Goal: Task Accomplishment & Management: Complete application form

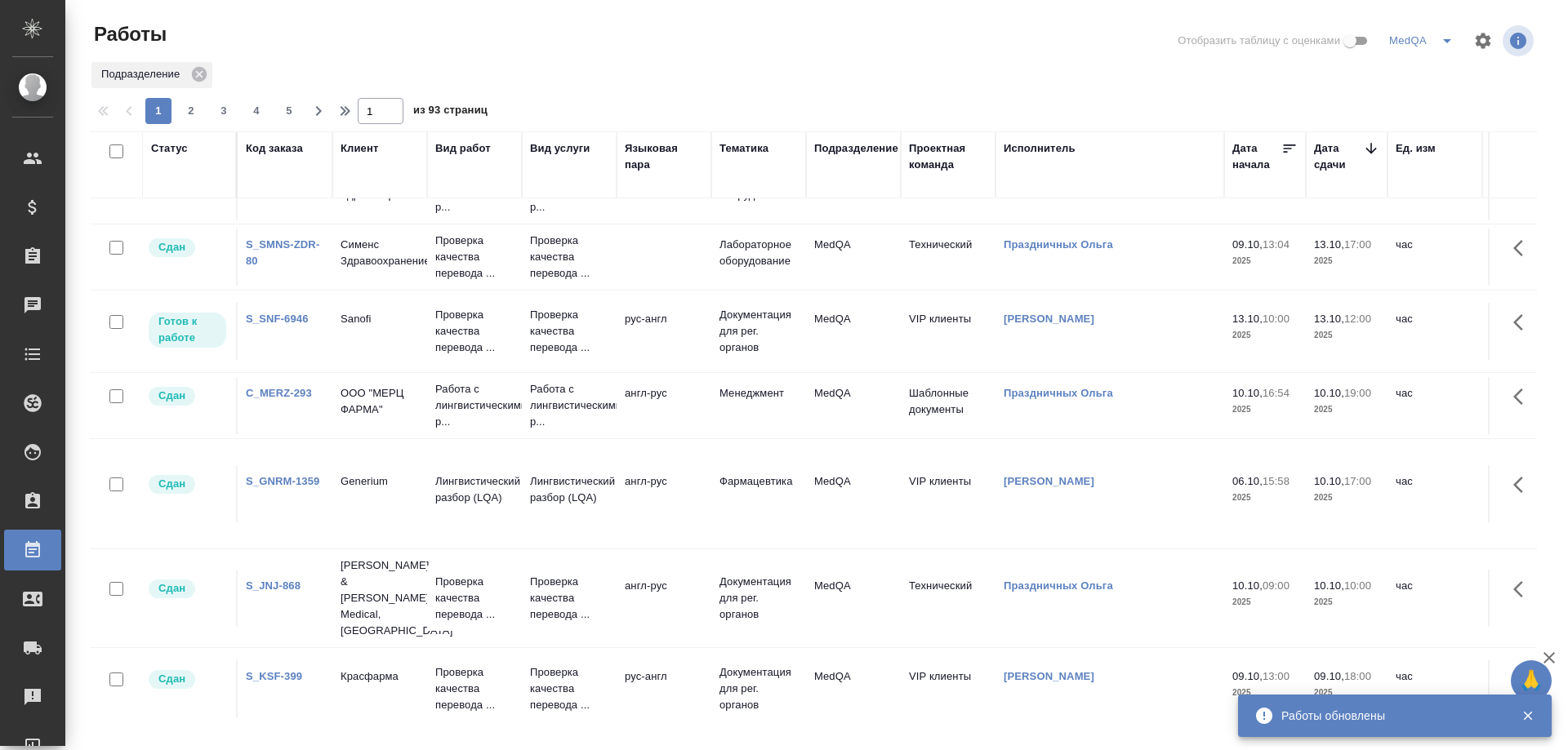
scroll to position [326, 0]
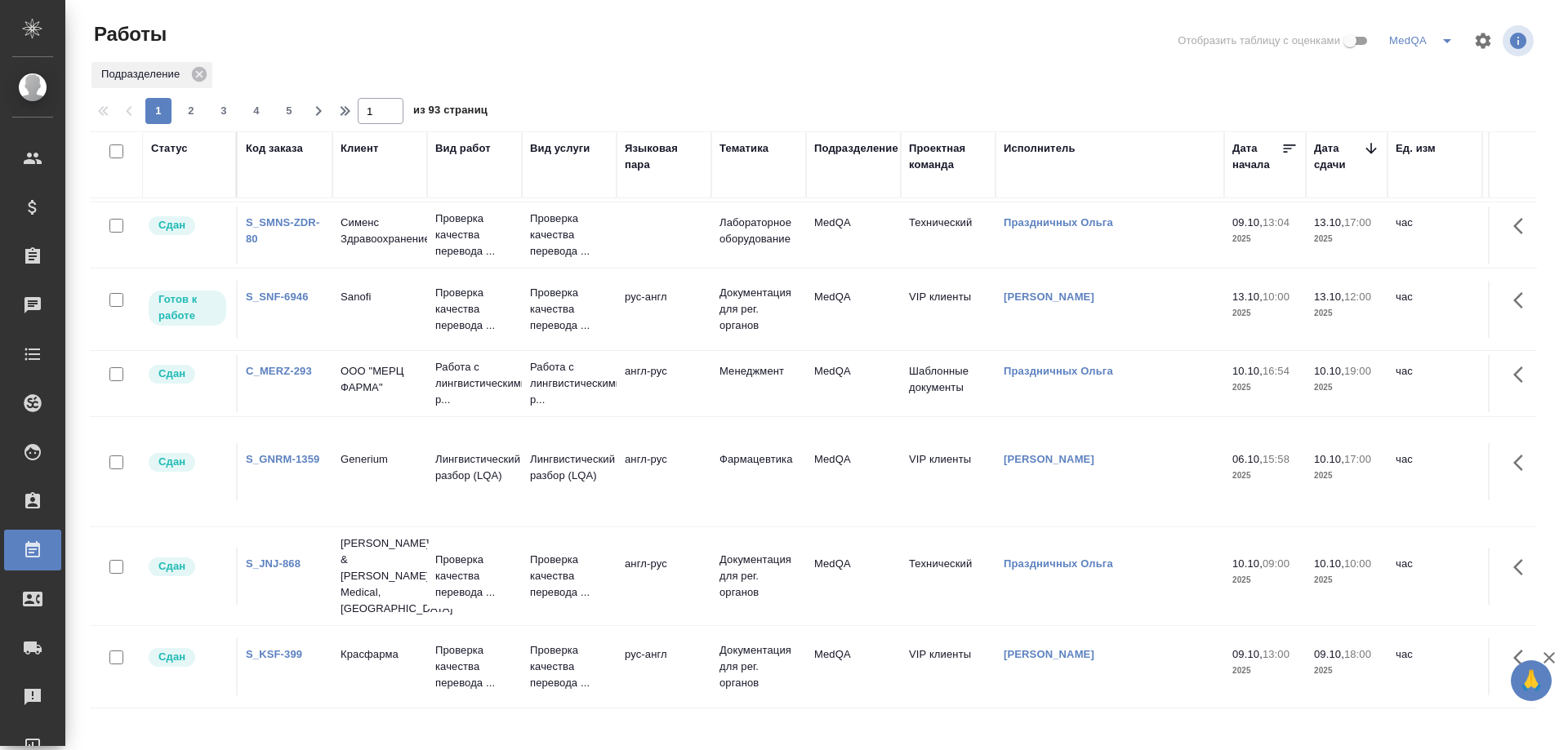
click at [282, 294] on link "S_SNF-6946" at bounding box center [277, 297] width 63 height 12
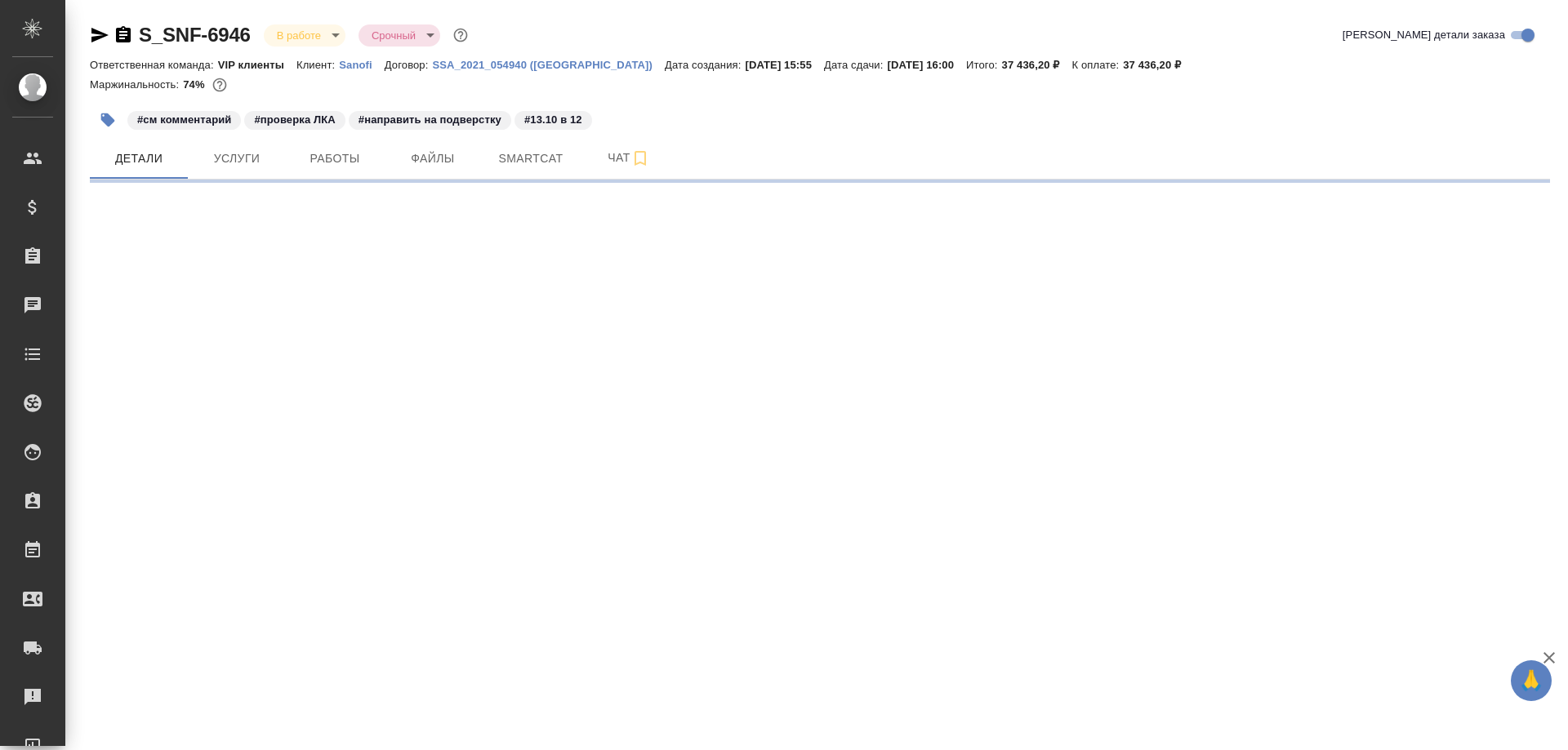
select select "RU"
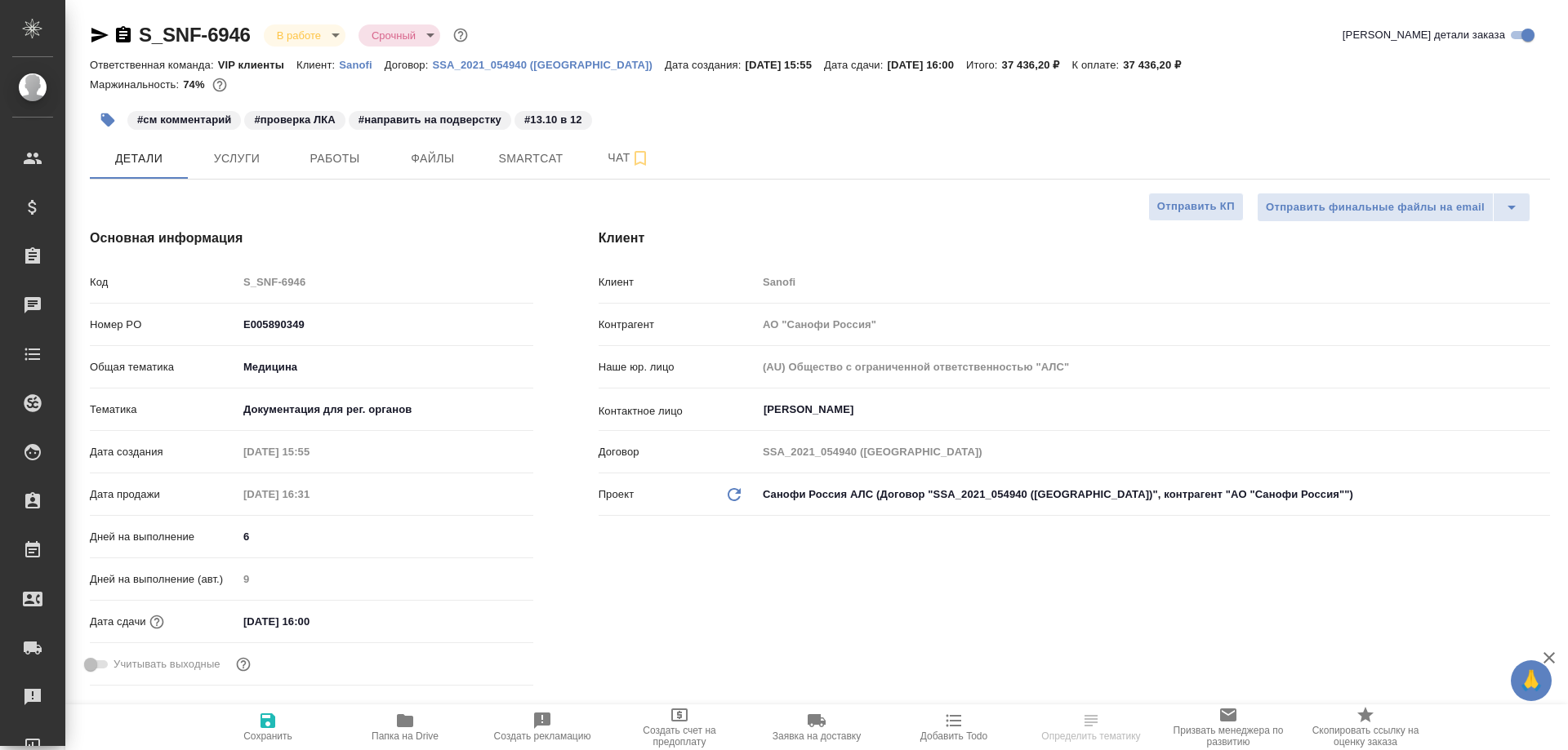
type textarea "x"
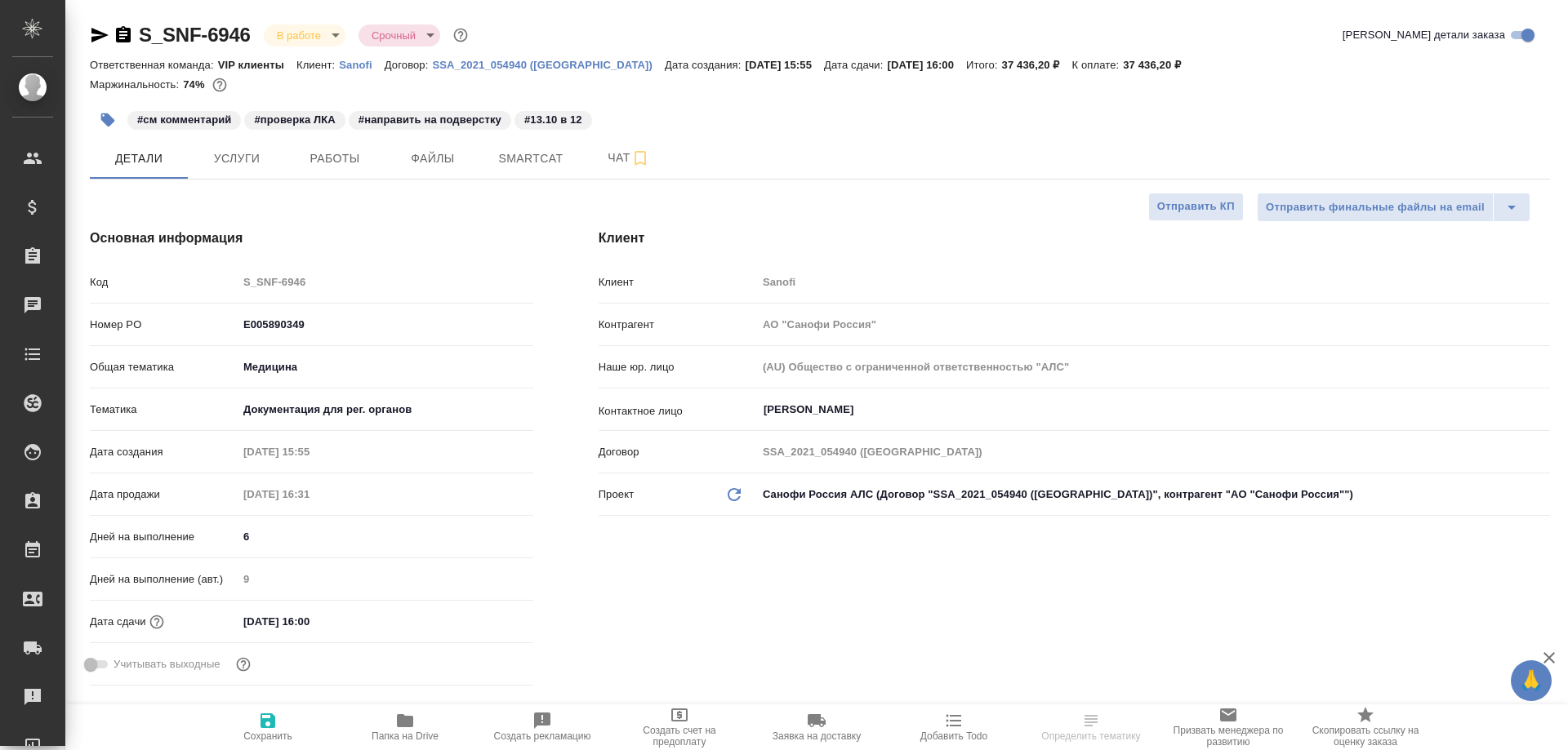
type textarea "x"
click at [340, 166] on span "Работы" at bounding box center [334, 159] width 78 height 21
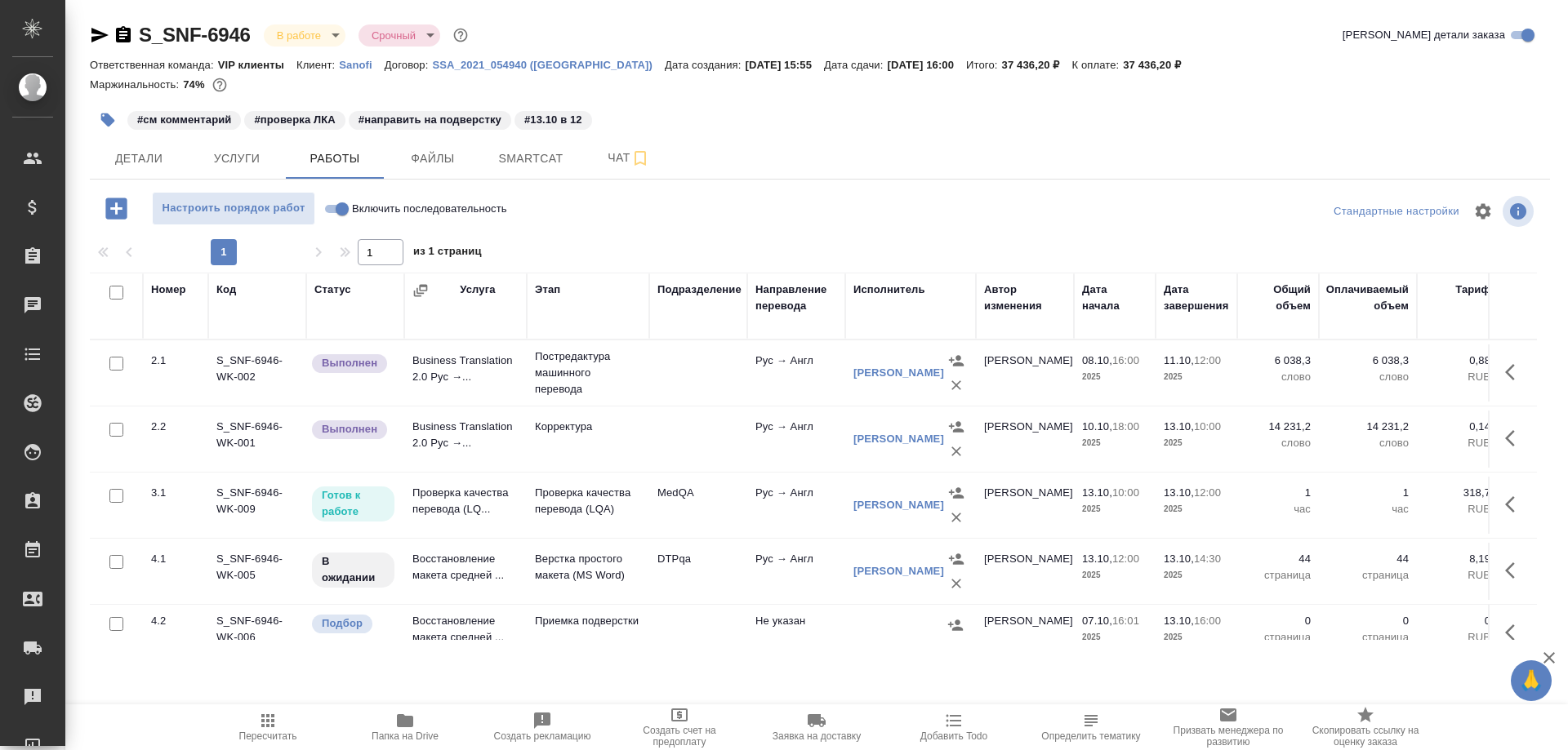
click at [448, 491] on td "Проверка качества перевода (LQ..." at bounding box center [465, 506] width 122 height 57
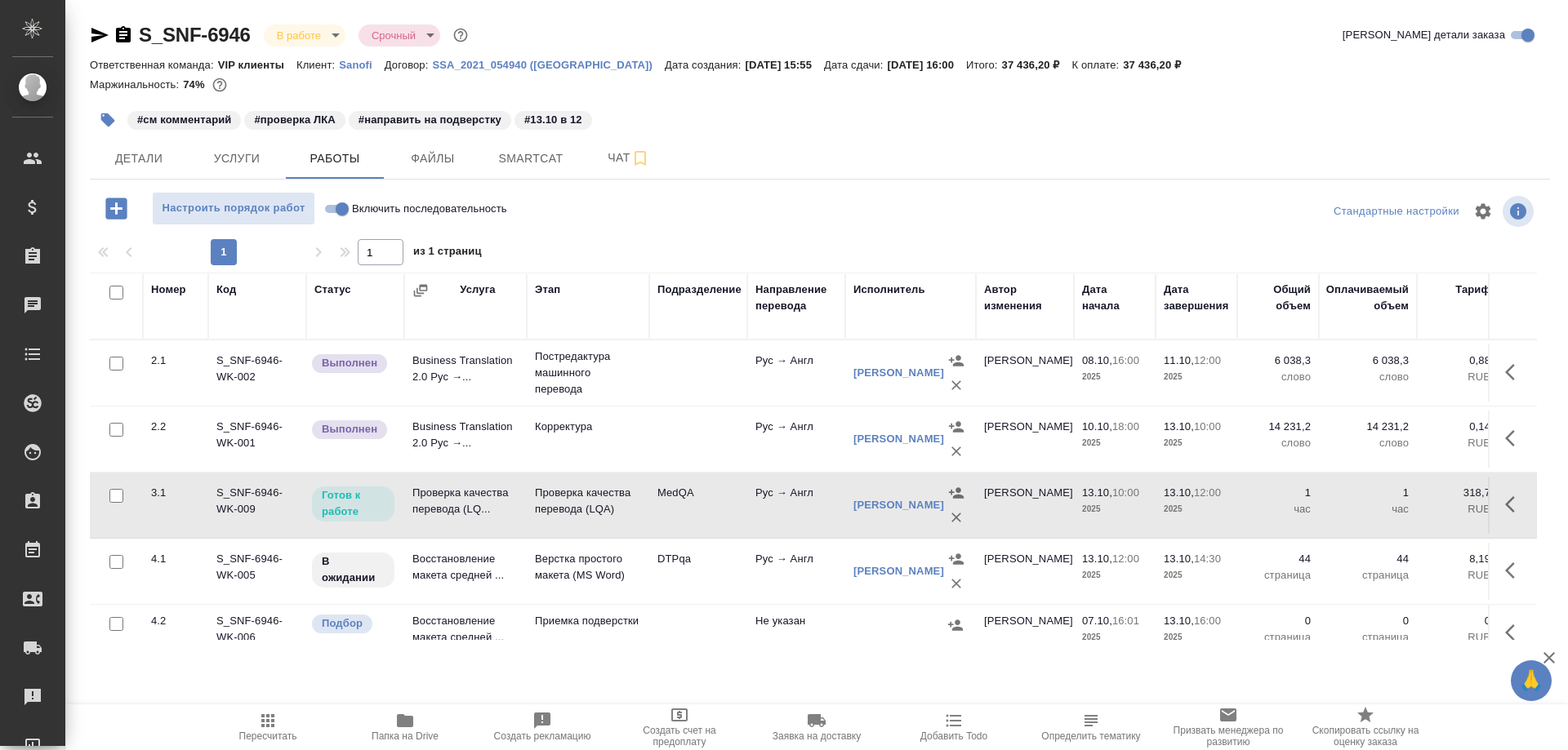
click at [448, 491] on td "Проверка качества перевода (LQ..." at bounding box center [465, 506] width 122 height 57
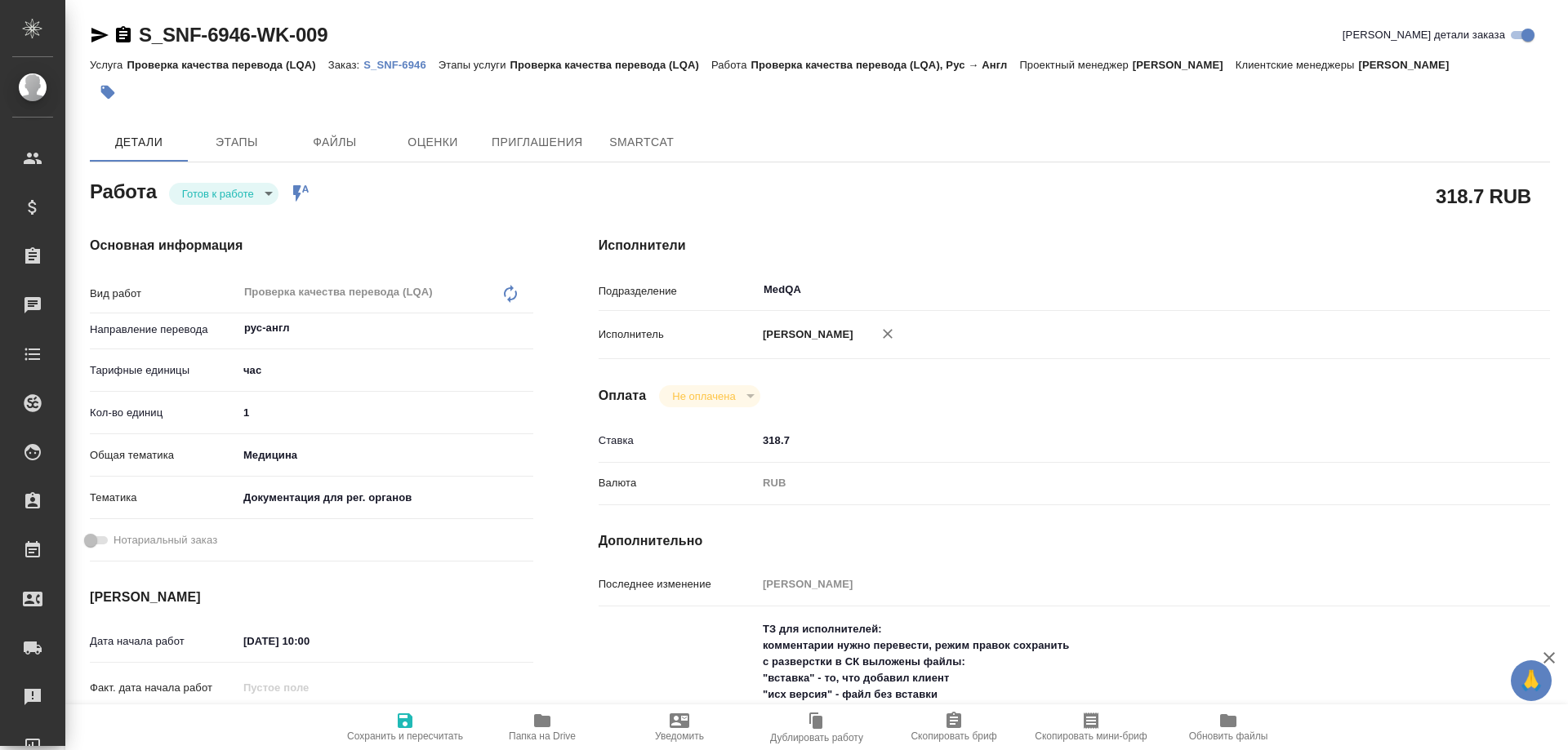
type textarea "x"
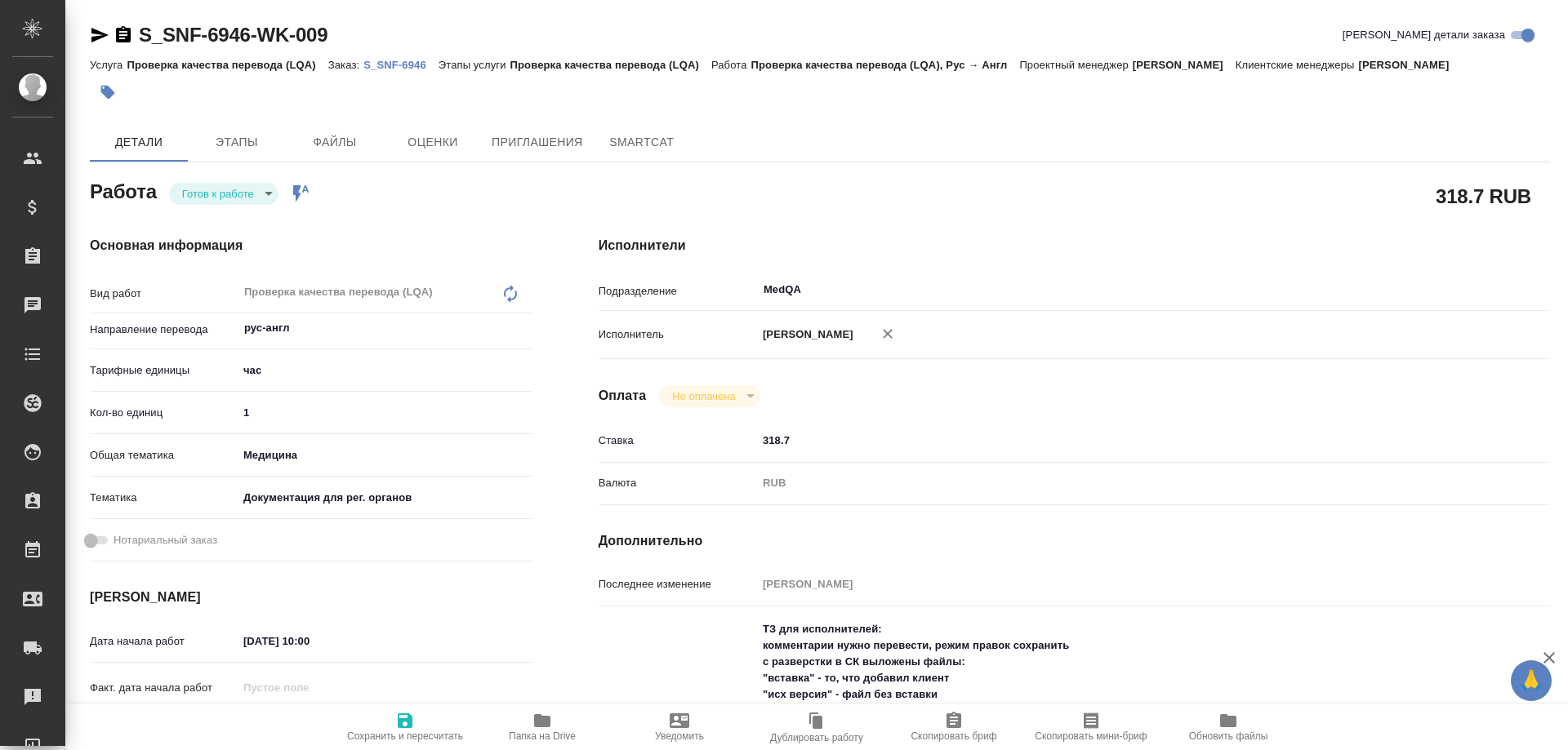
type textarea "x"
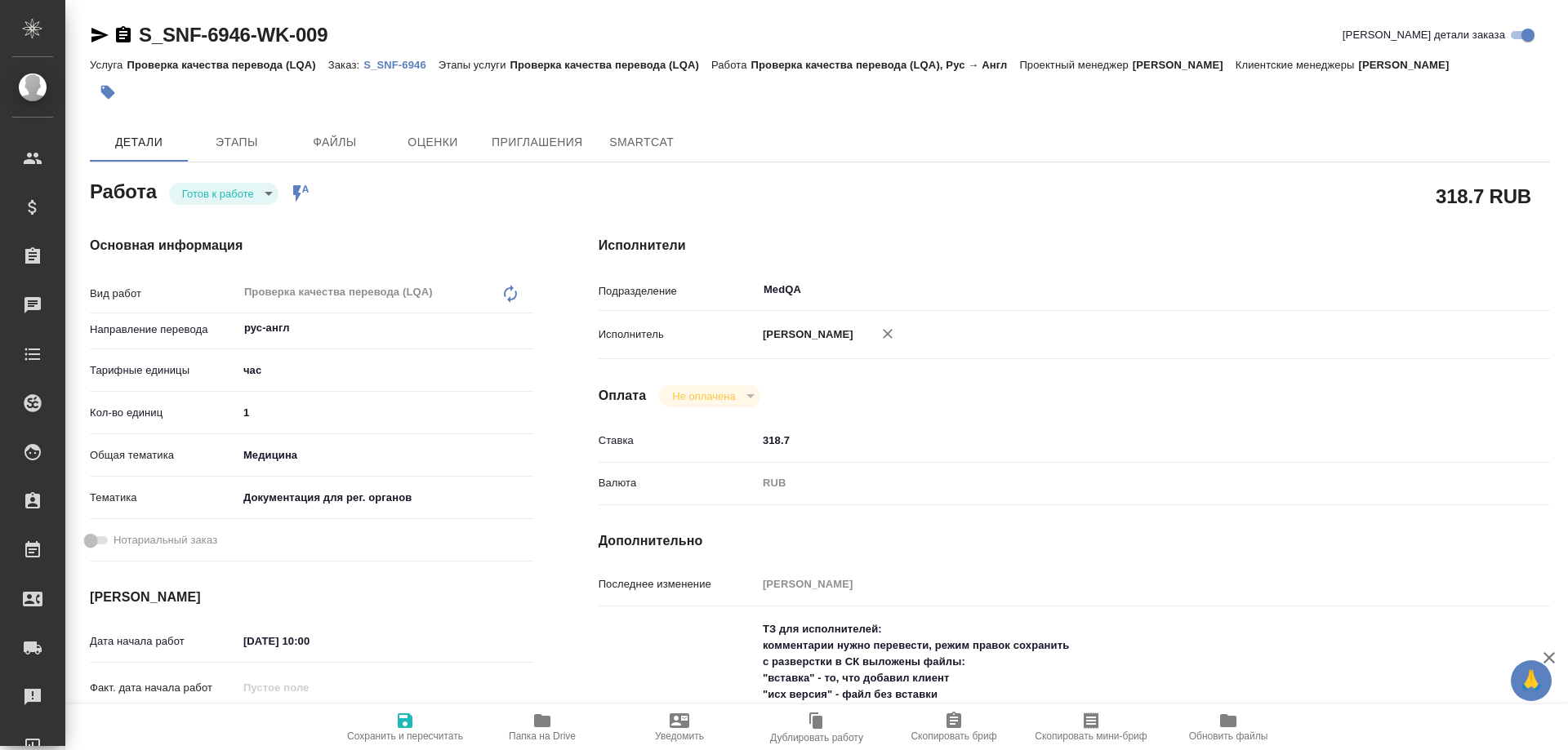
type textarea "x"
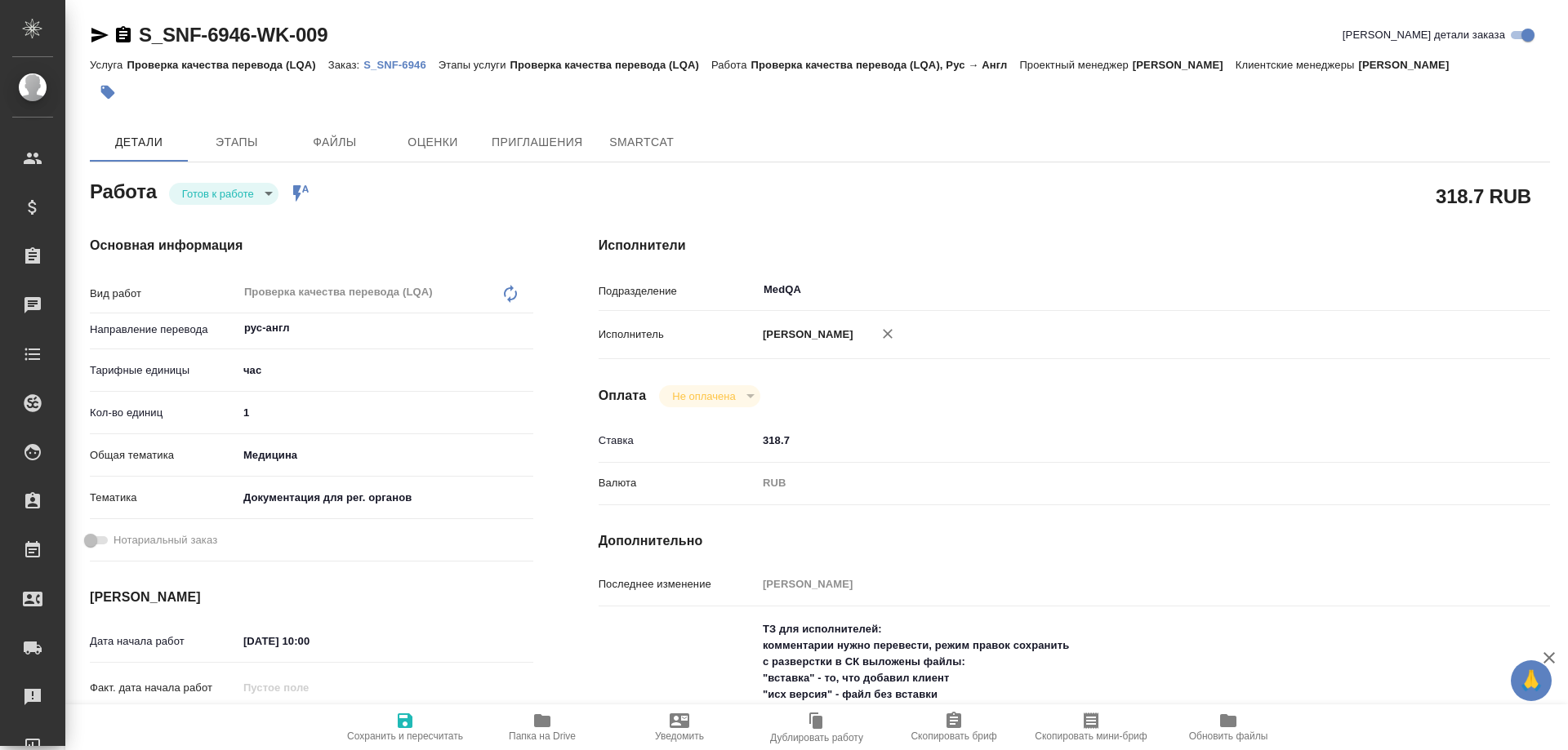
type textarea "x"
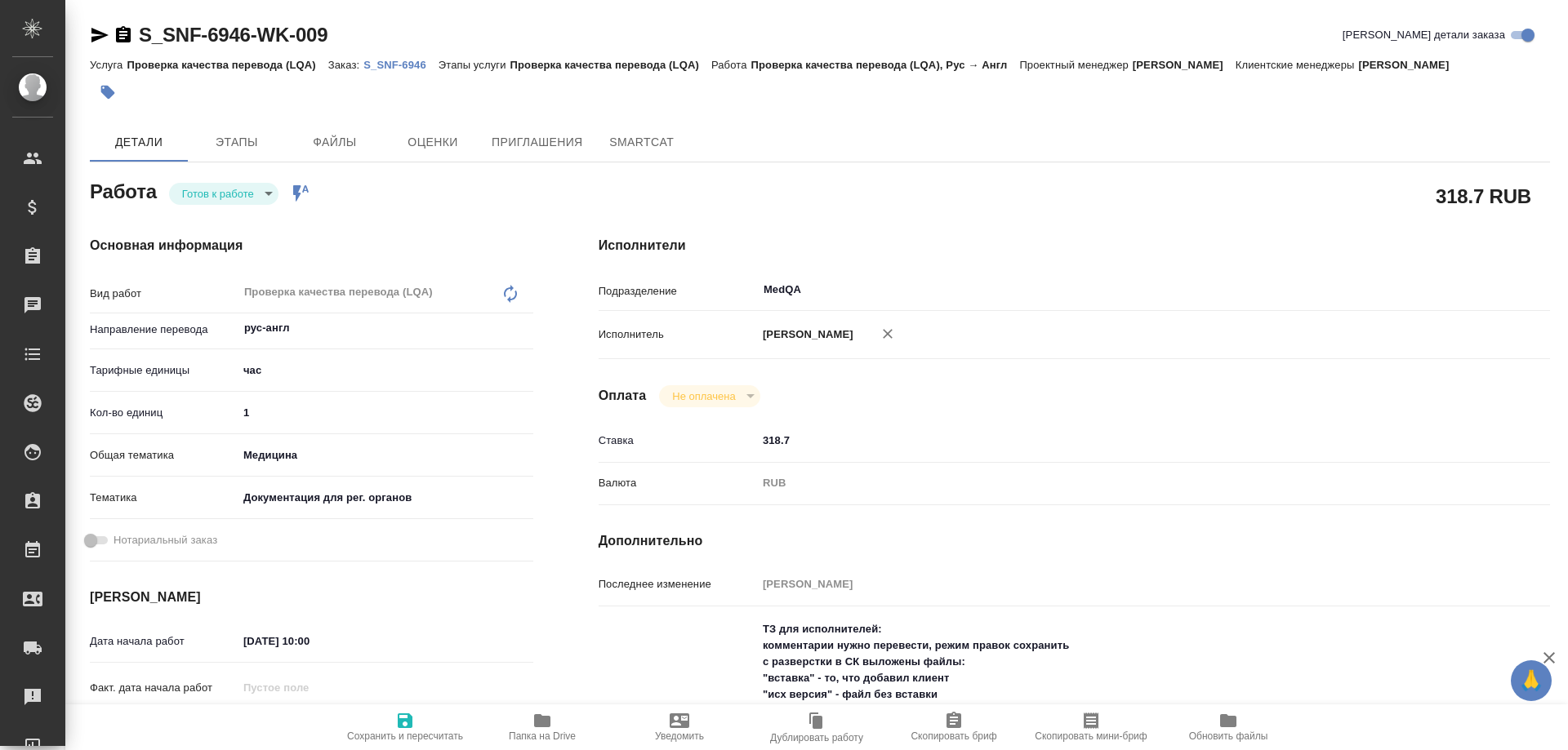
type textarea "x"
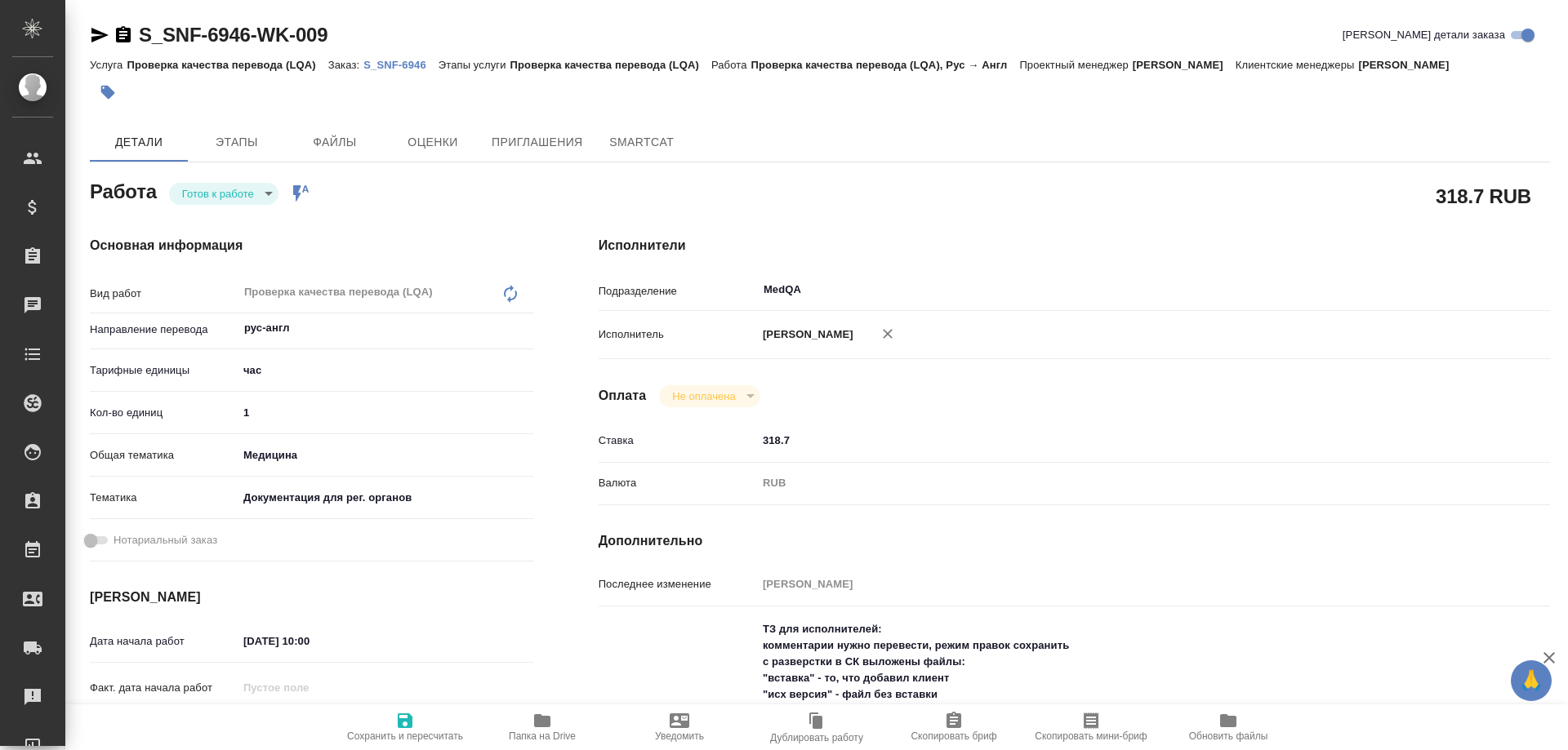
type textarea "x"
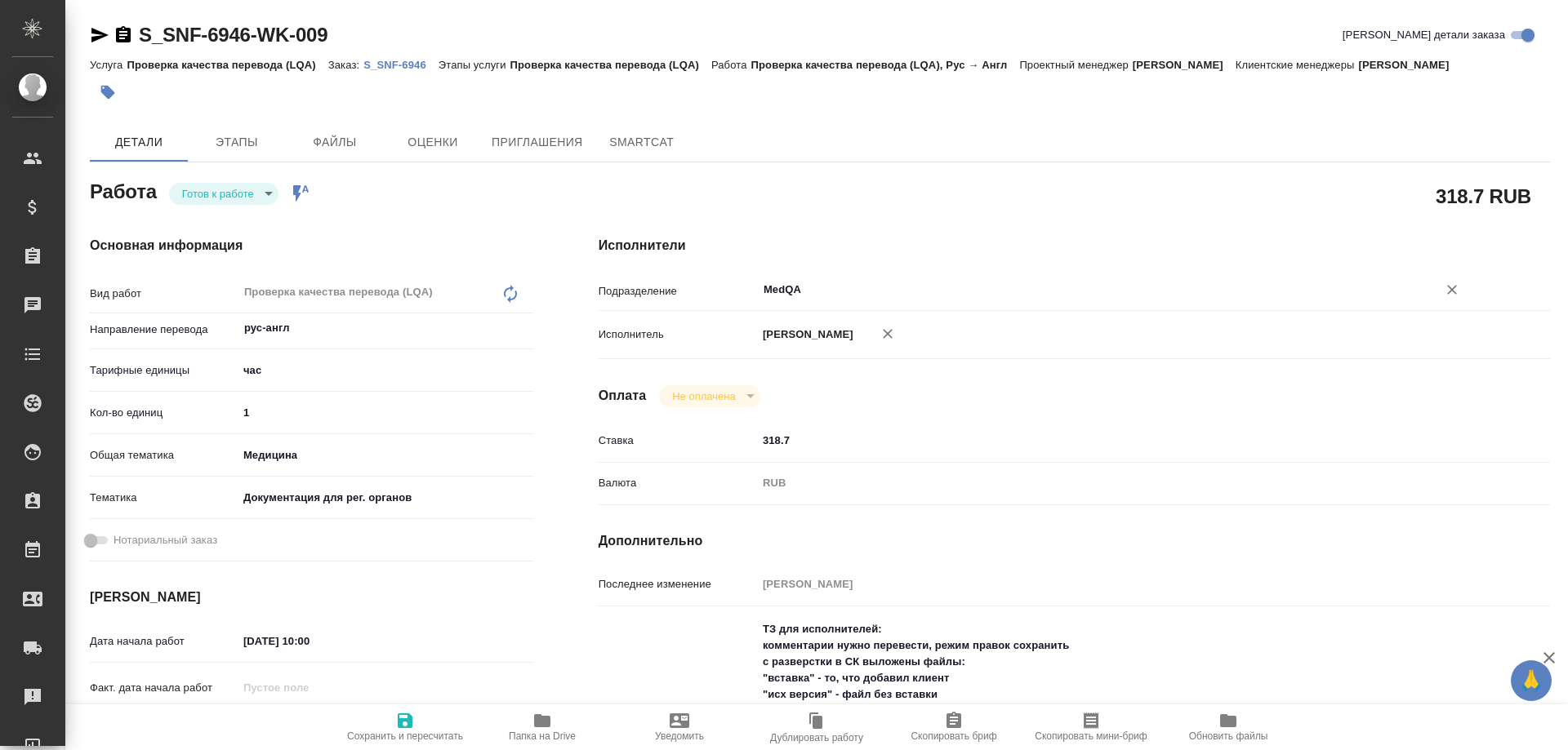
scroll to position [163, 0]
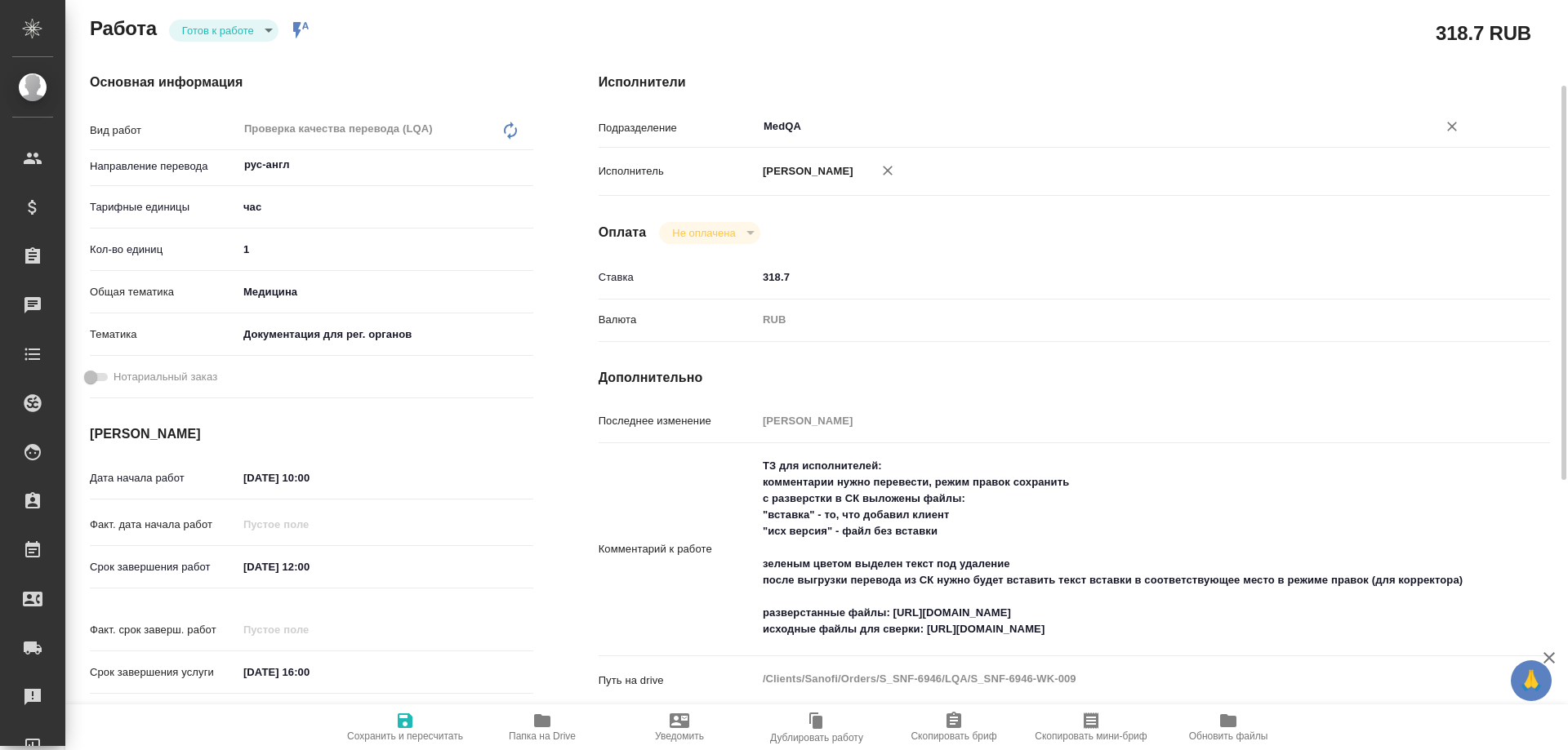
type textarea "x"
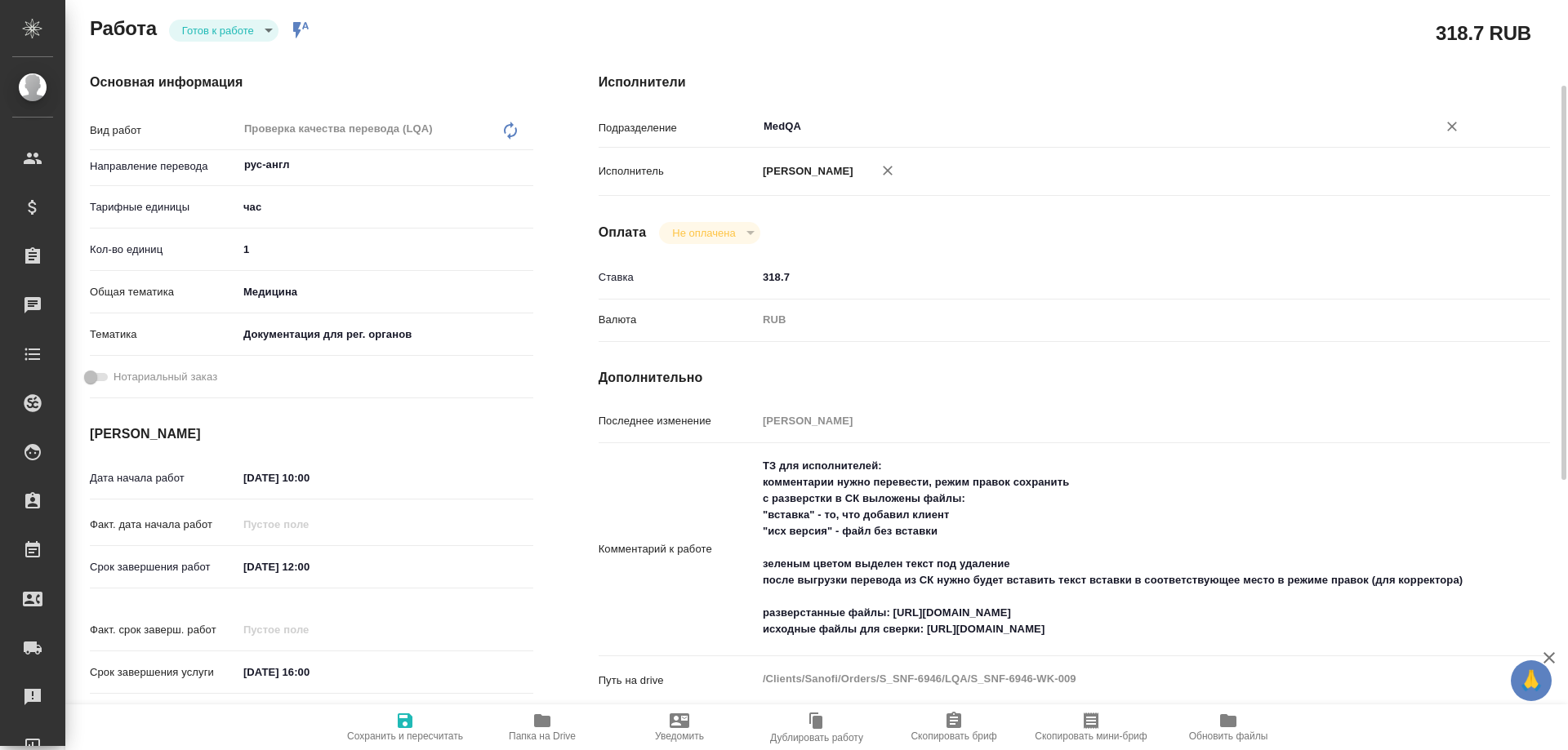
type textarea "x"
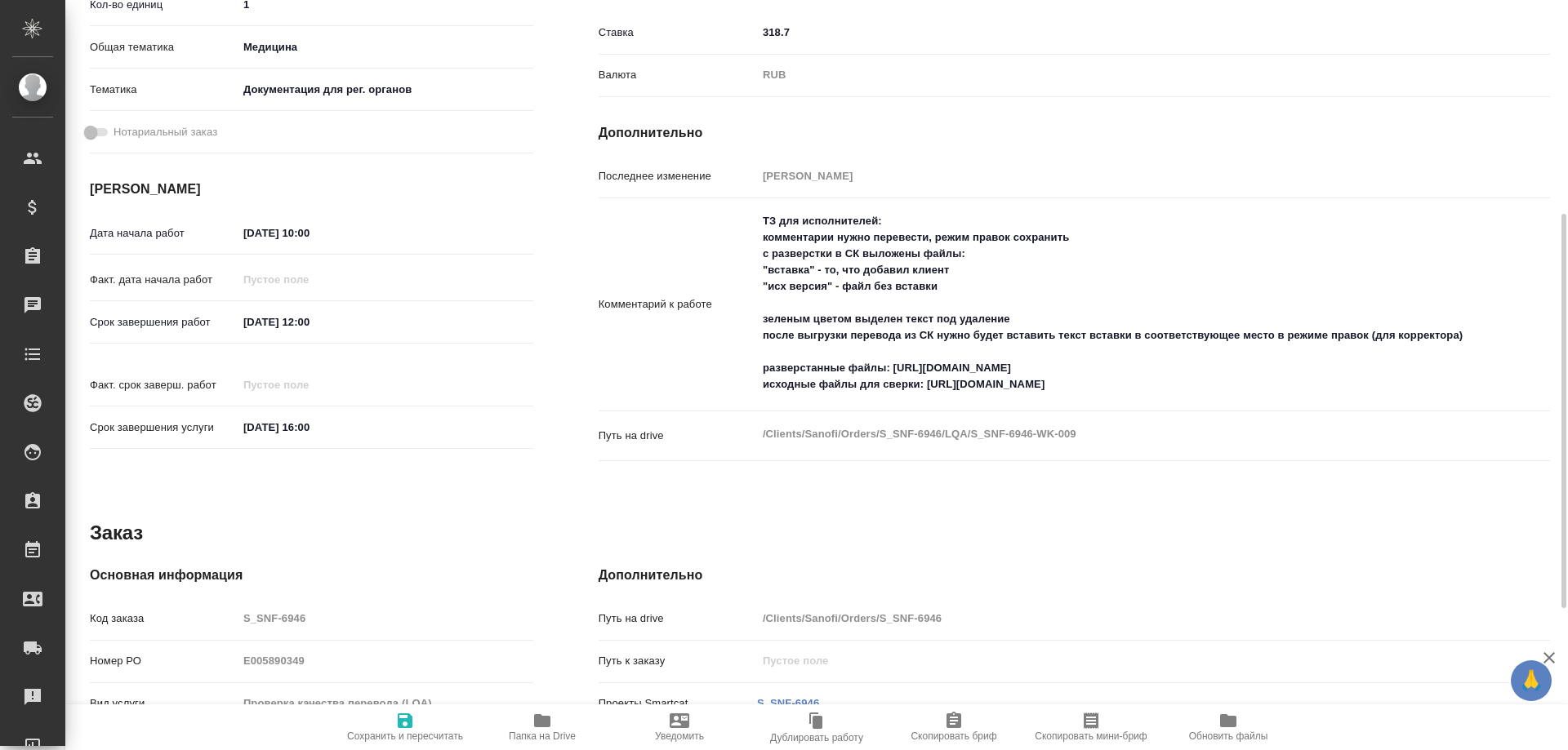
scroll to position [326, 0]
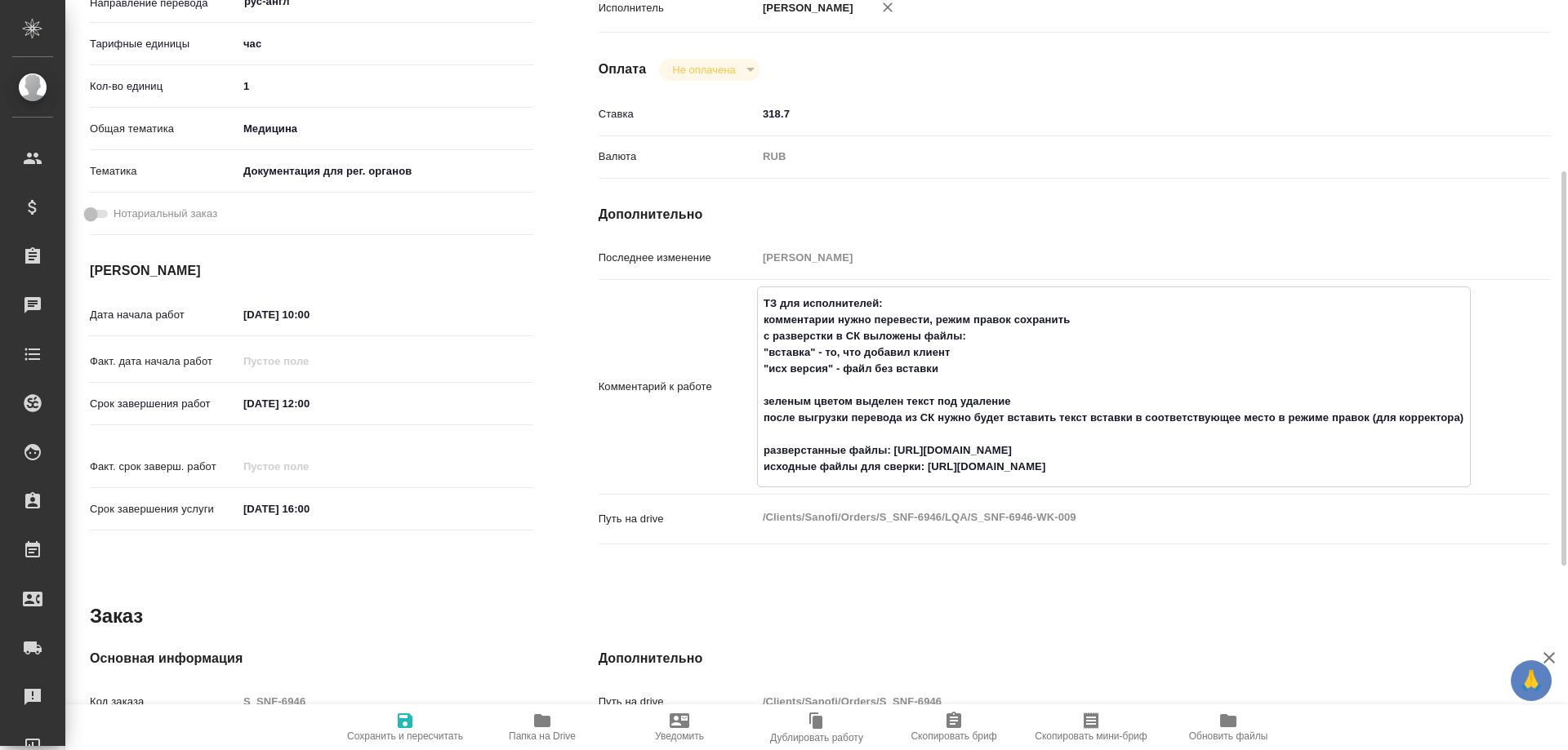
drag, startPoint x: 895, startPoint y: 464, endPoint x: 1140, endPoint y: 468, distance: 245.0
click at [1140, 468] on textarea "ТЗ для исполнителей: комментарии нужно перевести, режим правок сохранить с разв…" at bounding box center [1114, 385] width 712 height 191
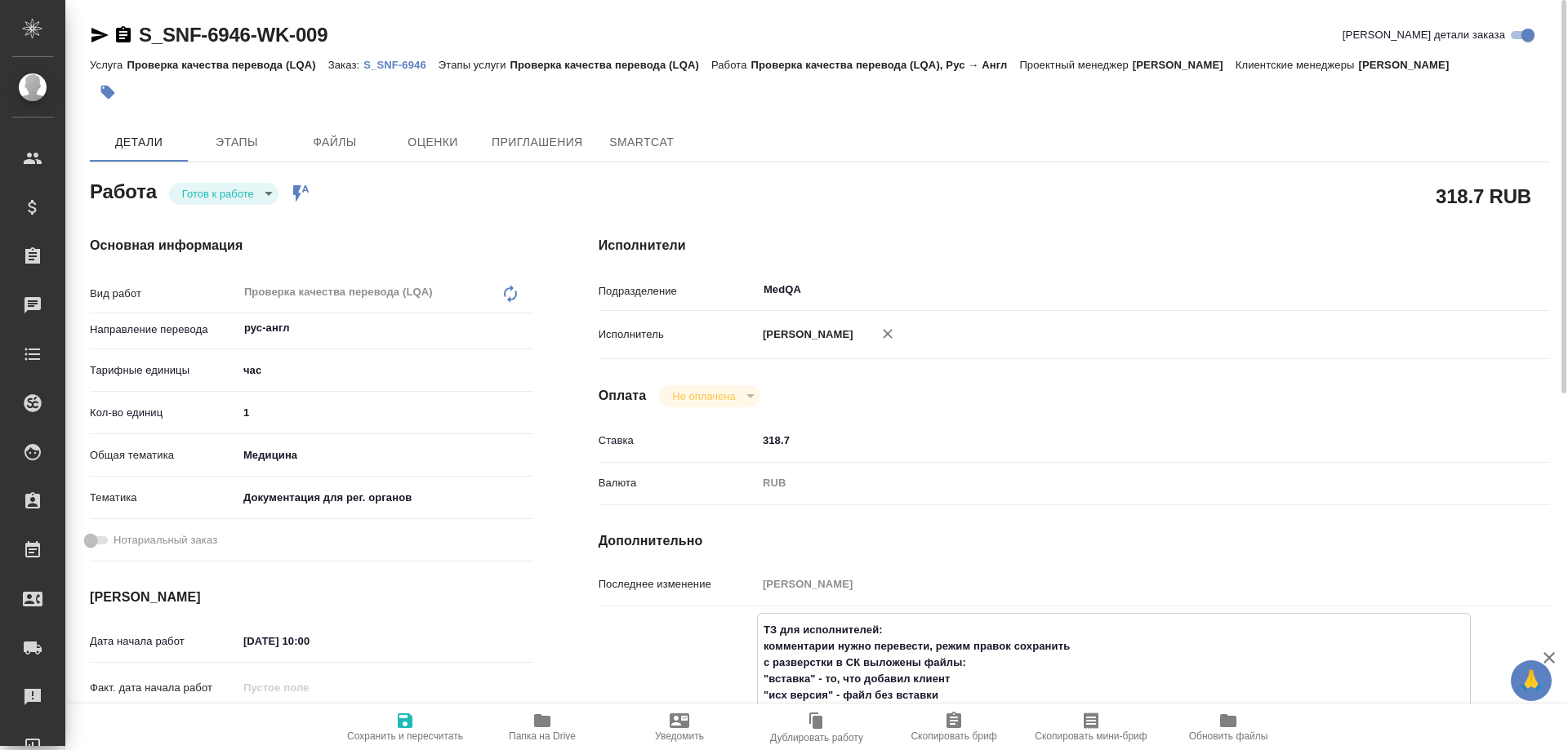
scroll to position [490, 0]
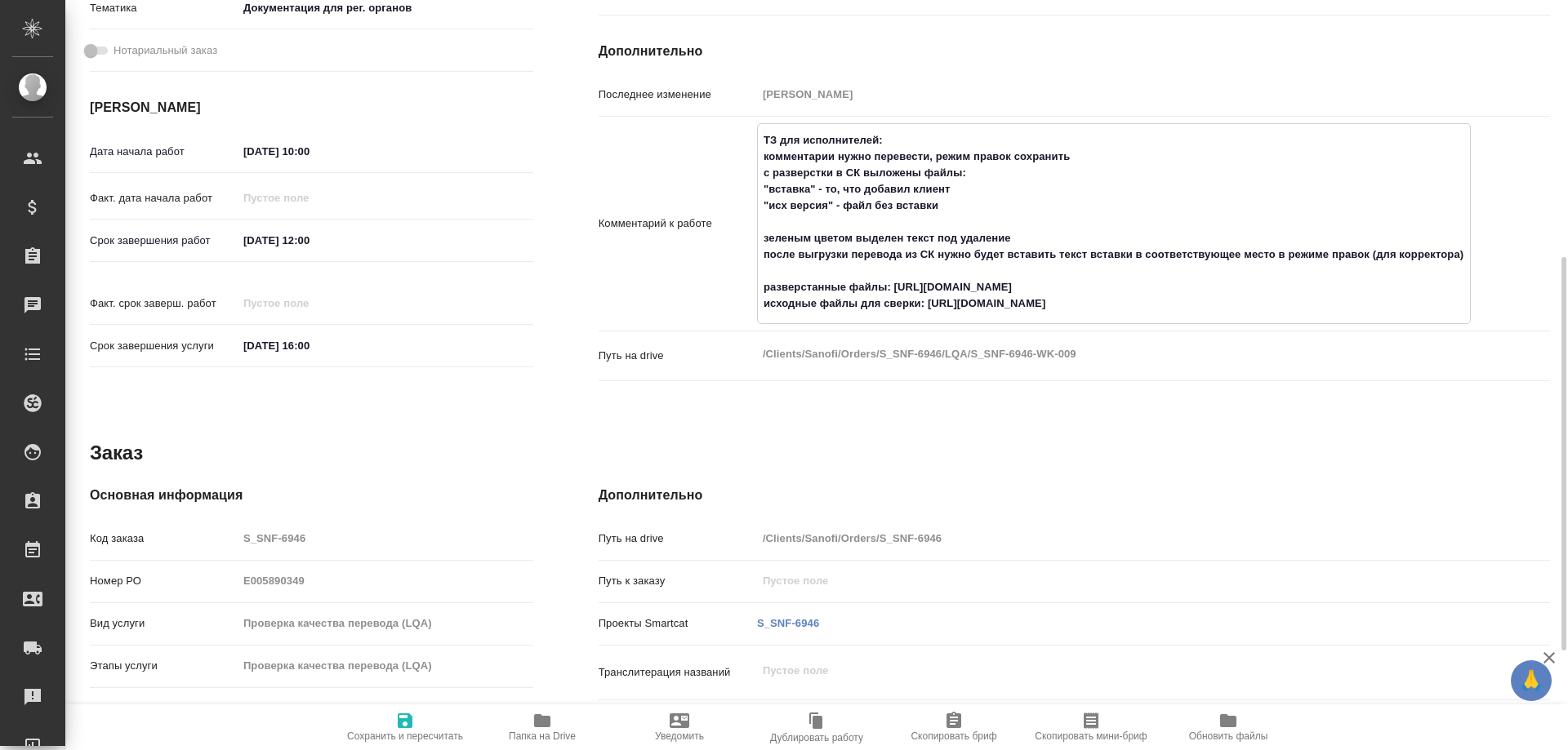
type textarea "x"
click at [548, 722] on icon "button" at bounding box center [542, 721] width 16 height 13
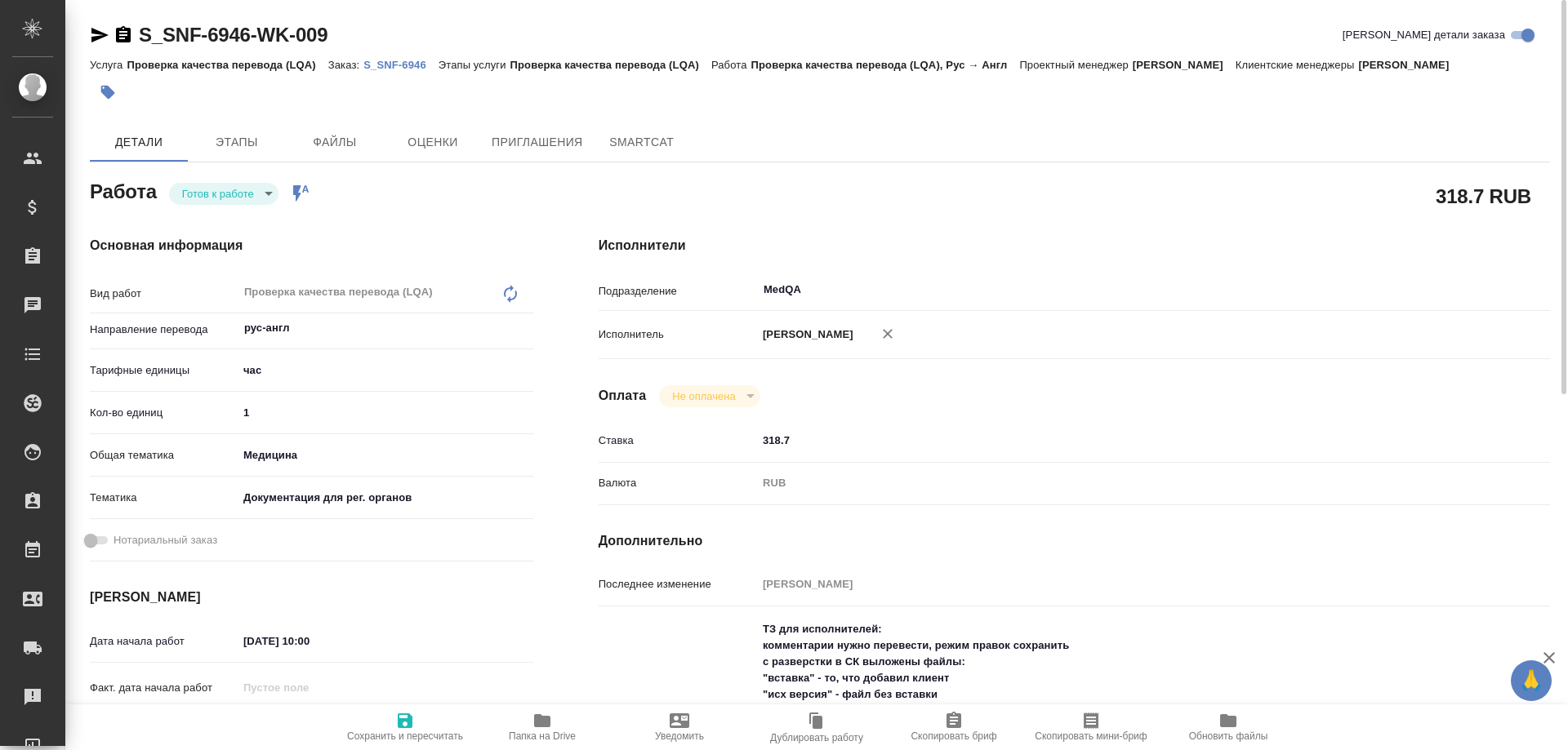
scroll to position [408, 0]
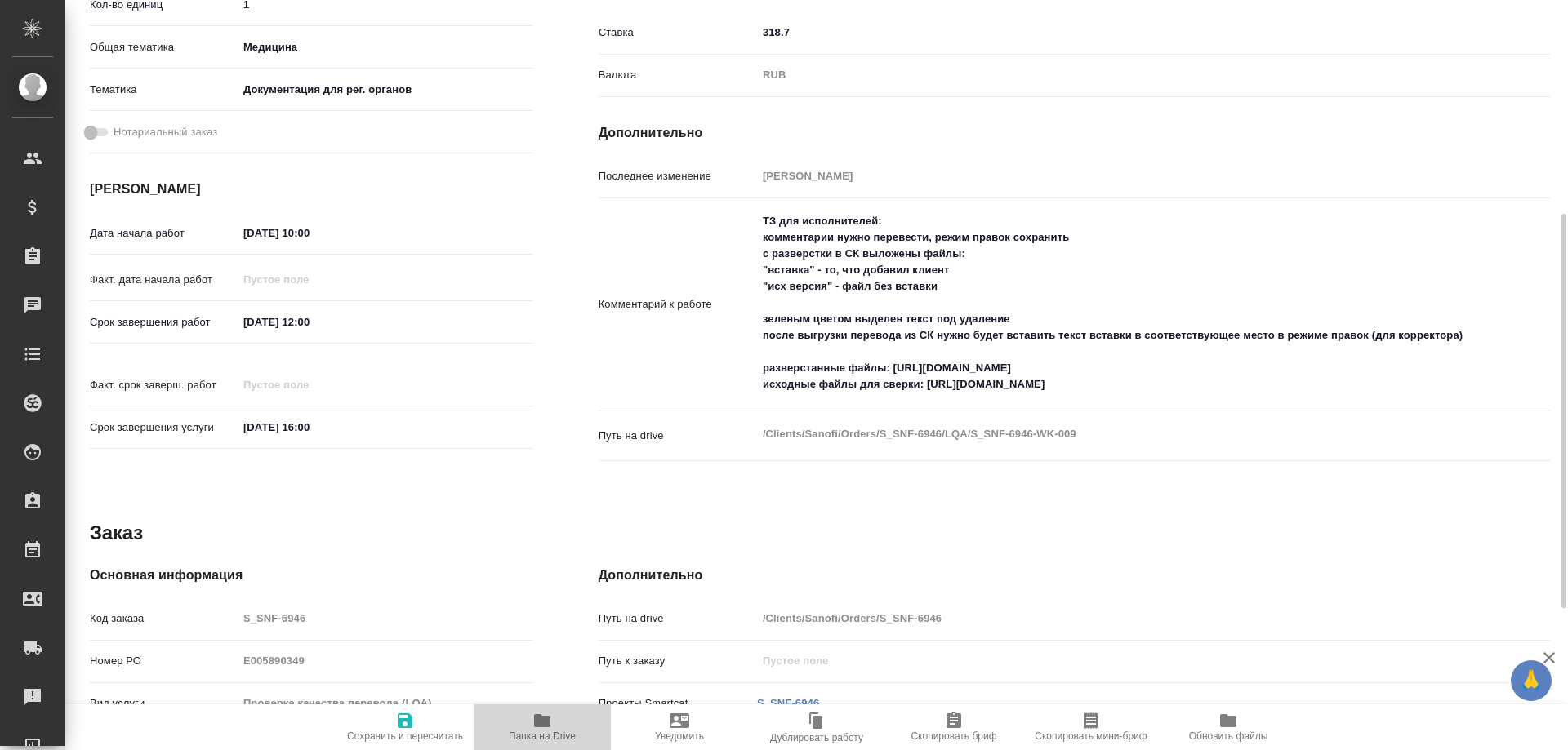
click at [551, 729] on icon "button" at bounding box center [542, 721] width 20 height 20
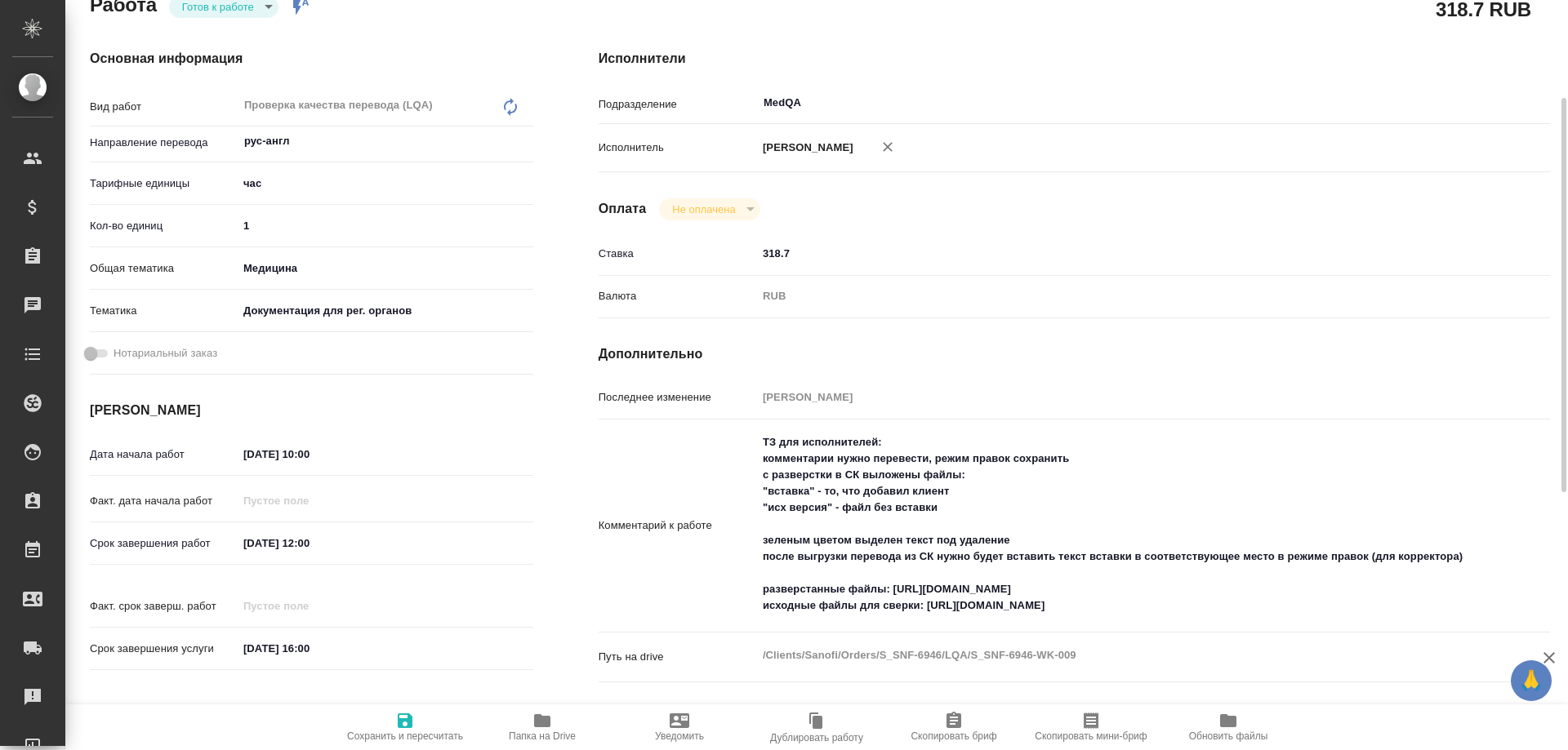
scroll to position [0, 0]
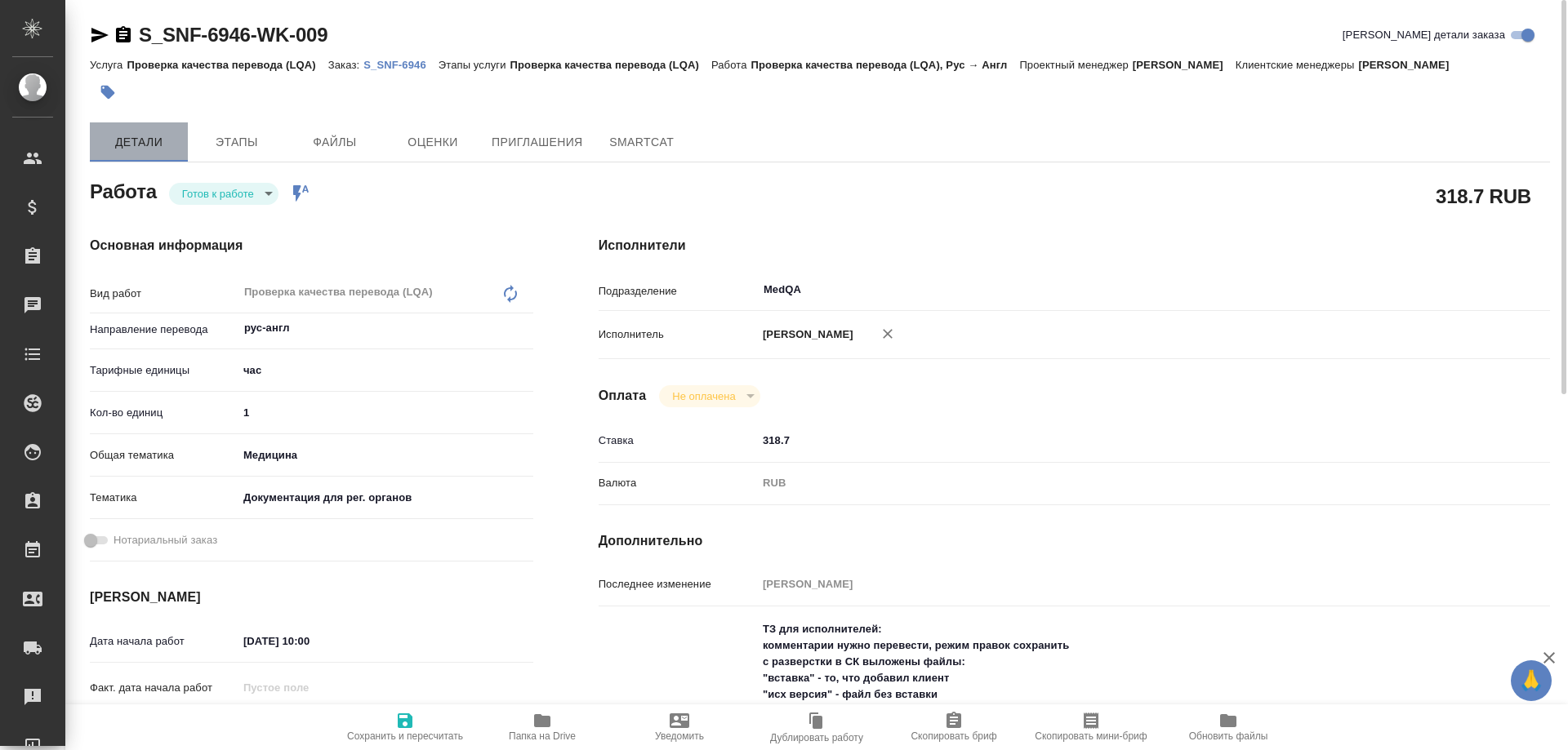
click at [140, 140] on span "Детали" at bounding box center [139, 142] width 78 height 21
click at [380, 63] on p "S_SNF-6946" at bounding box center [400, 65] width 75 height 12
click at [652, 139] on span "SmartCat" at bounding box center [642, 142] width 78 height 21
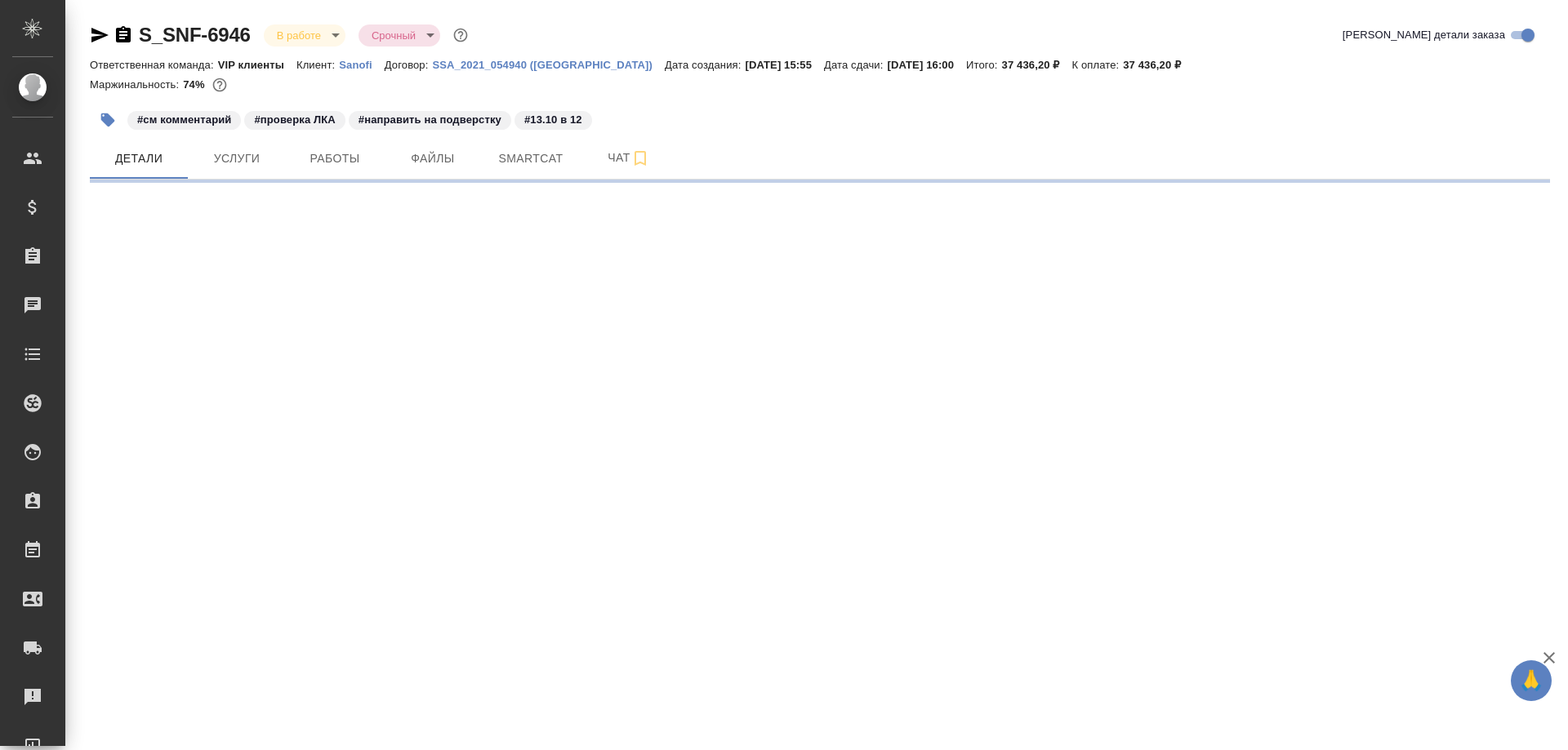
select select "RU"
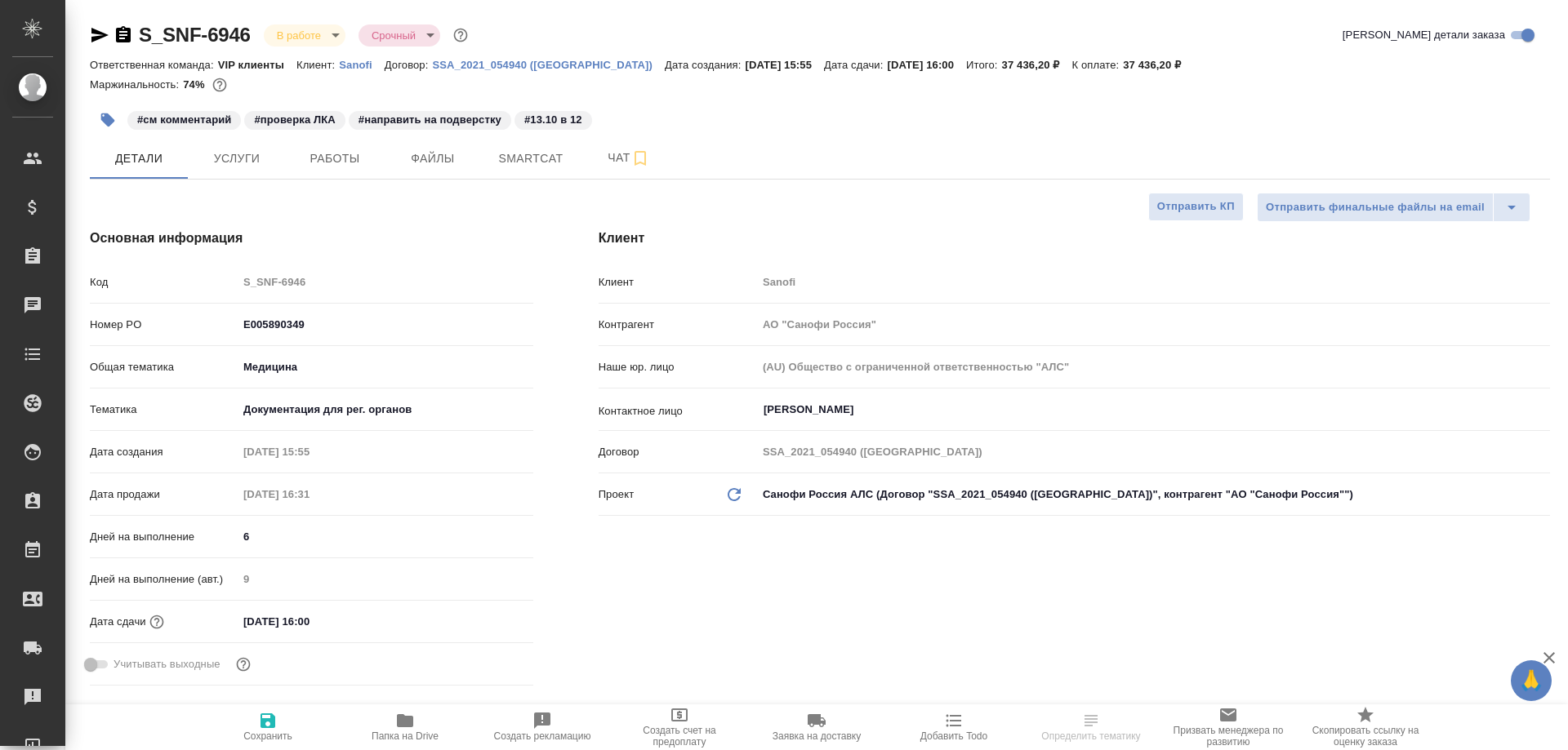
type textarea "x"
type input "[PERSON_NAME]"
type input "Комаров Роман"
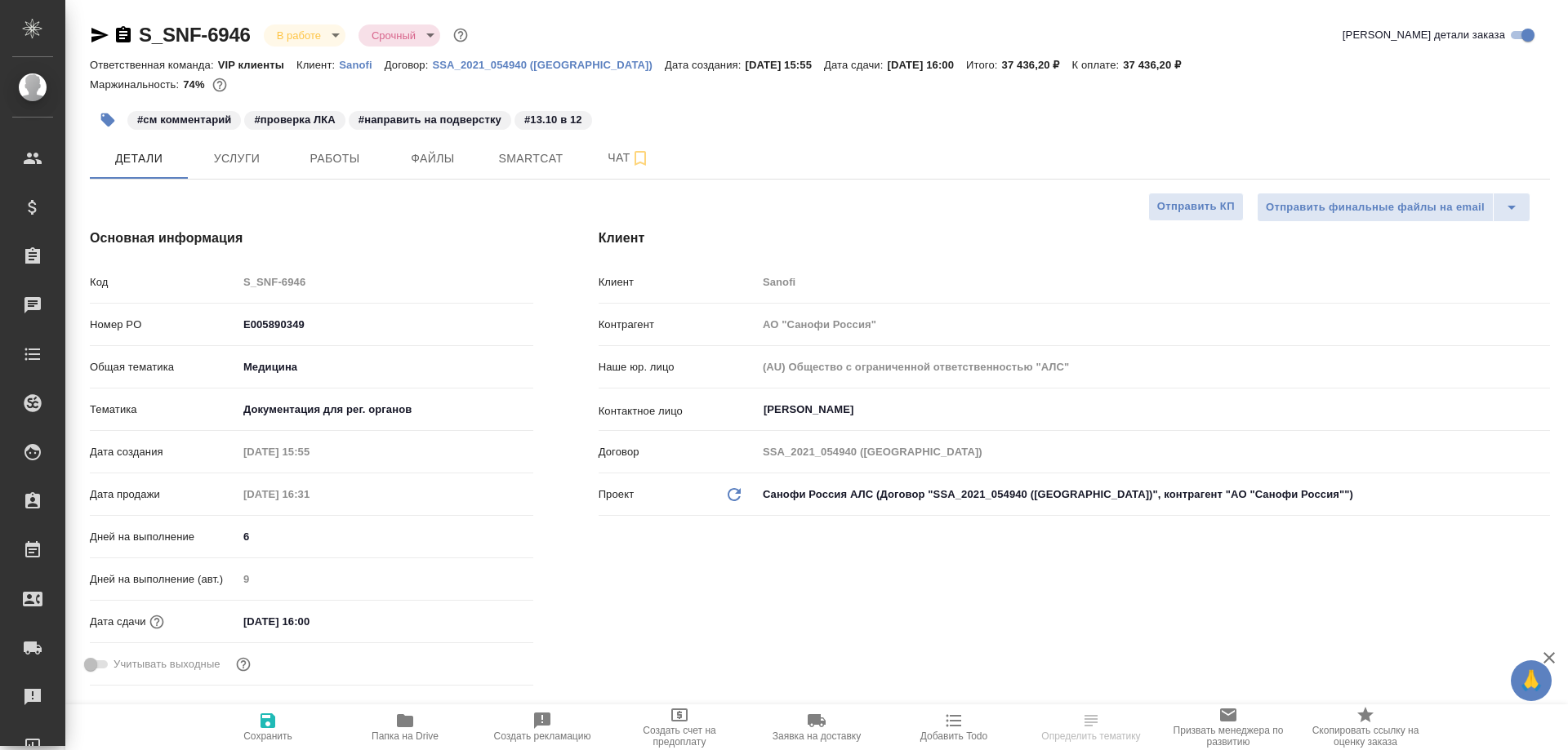
type textarea "x"
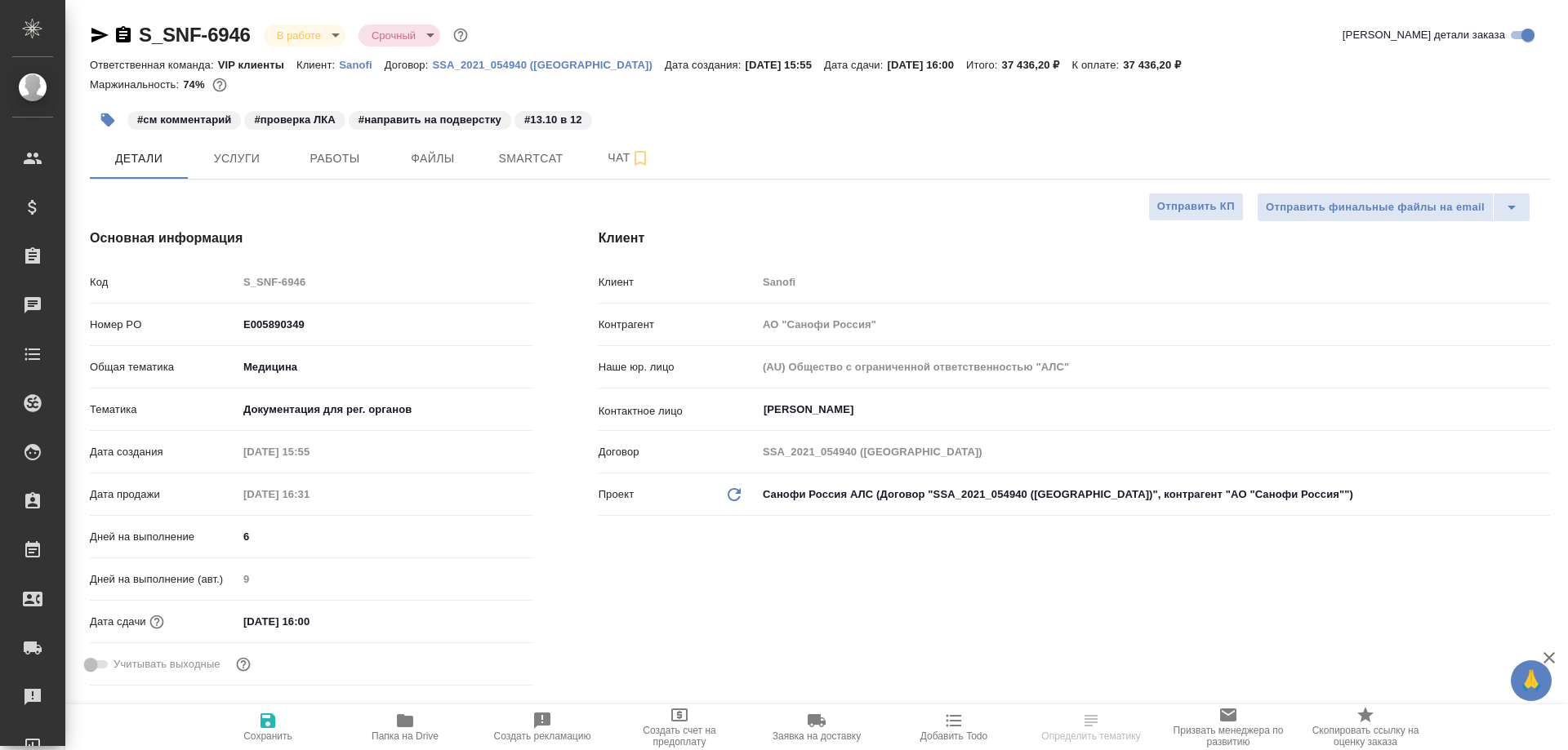
type textarea "x"
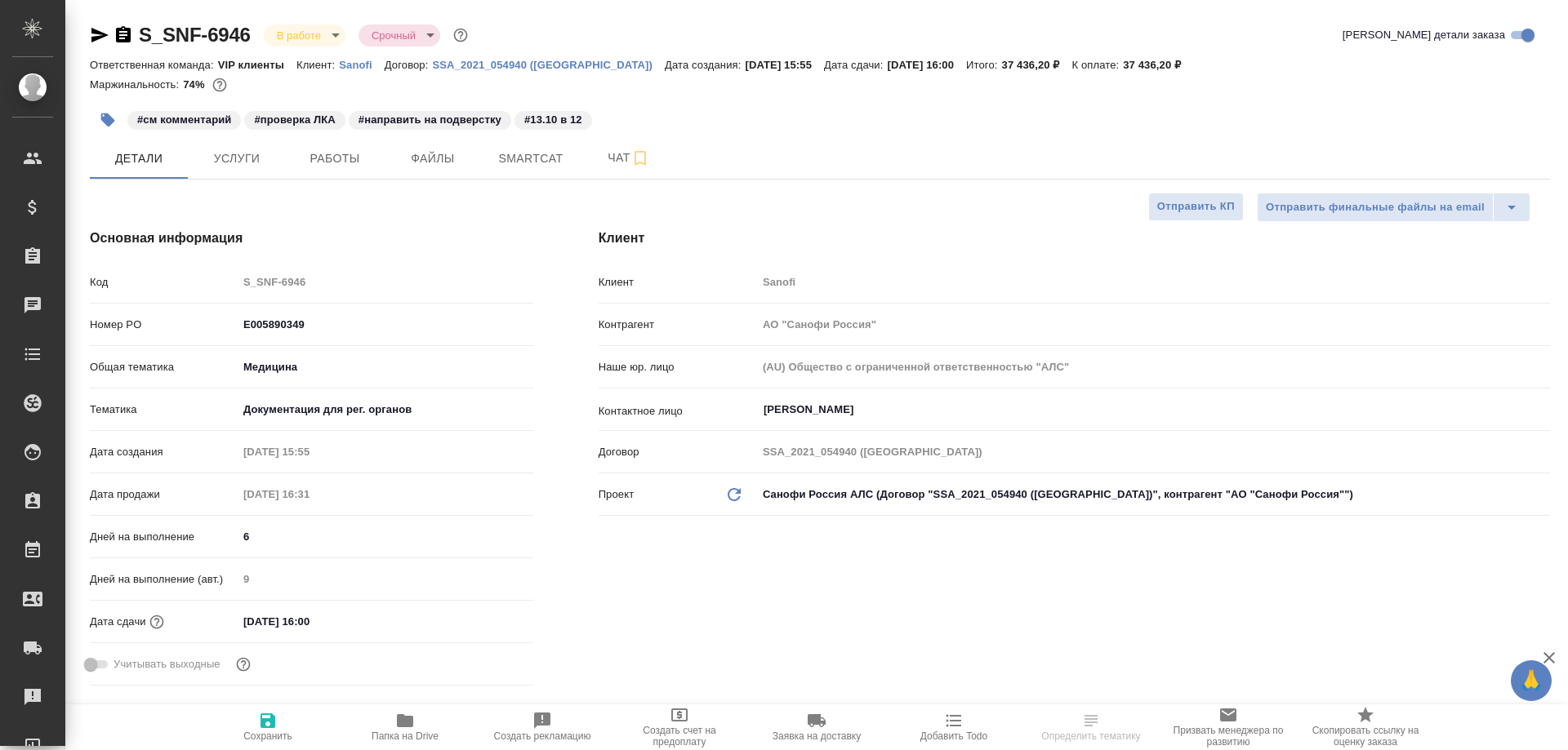
type textarea "x"
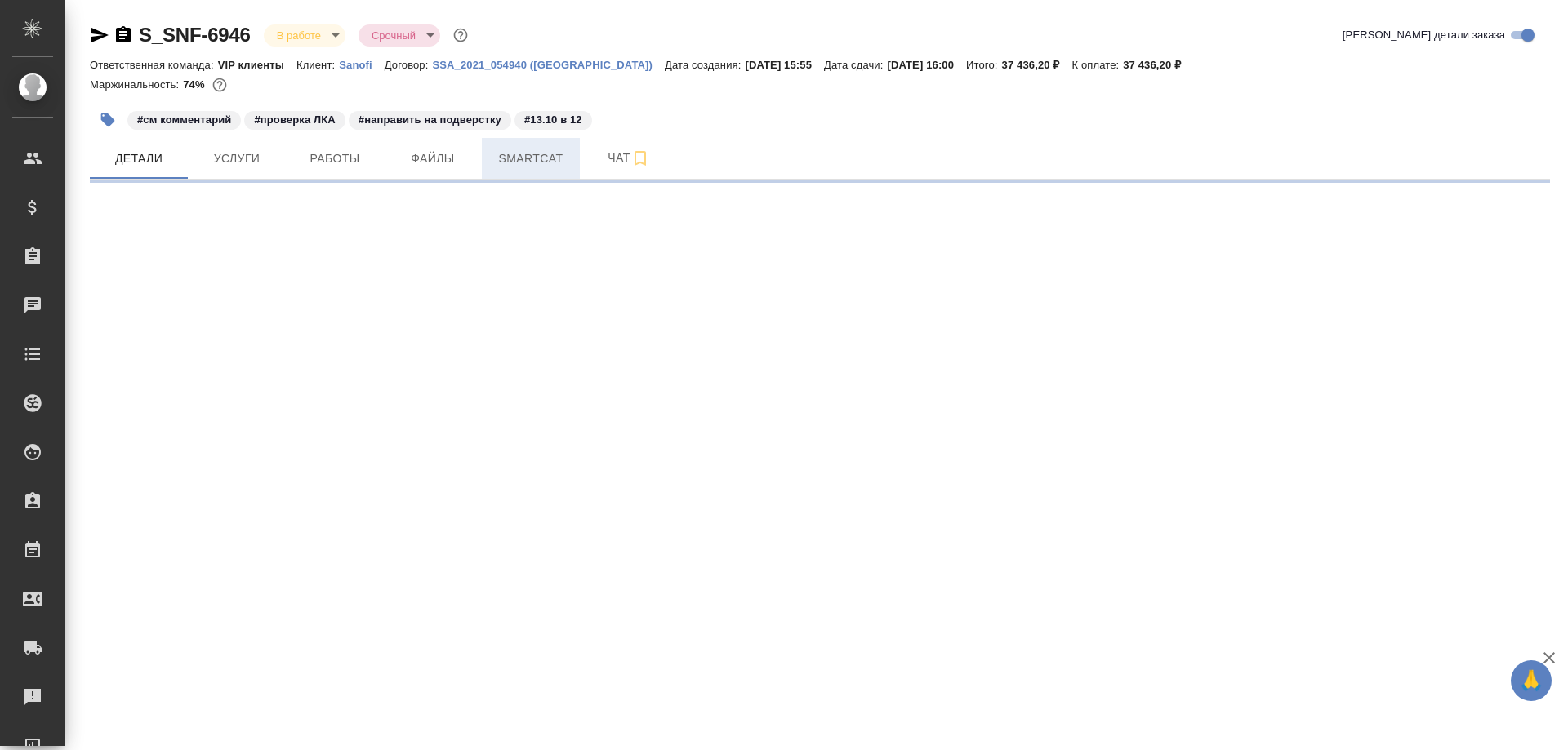
select select "RU"
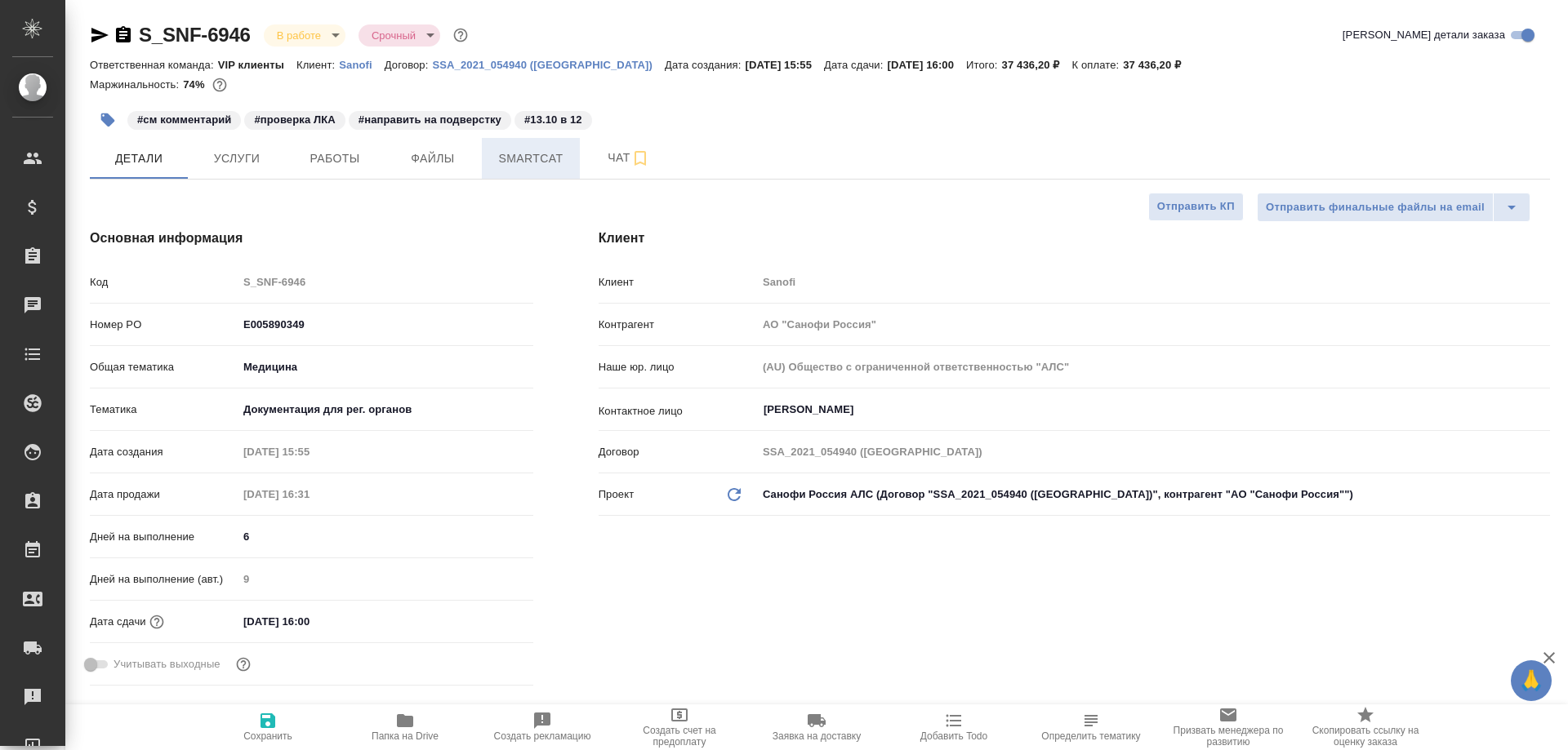
type textarea "x"
click at [554, 152] on span "Smartcat" at bounding box center [531, 159] width 78 height 21
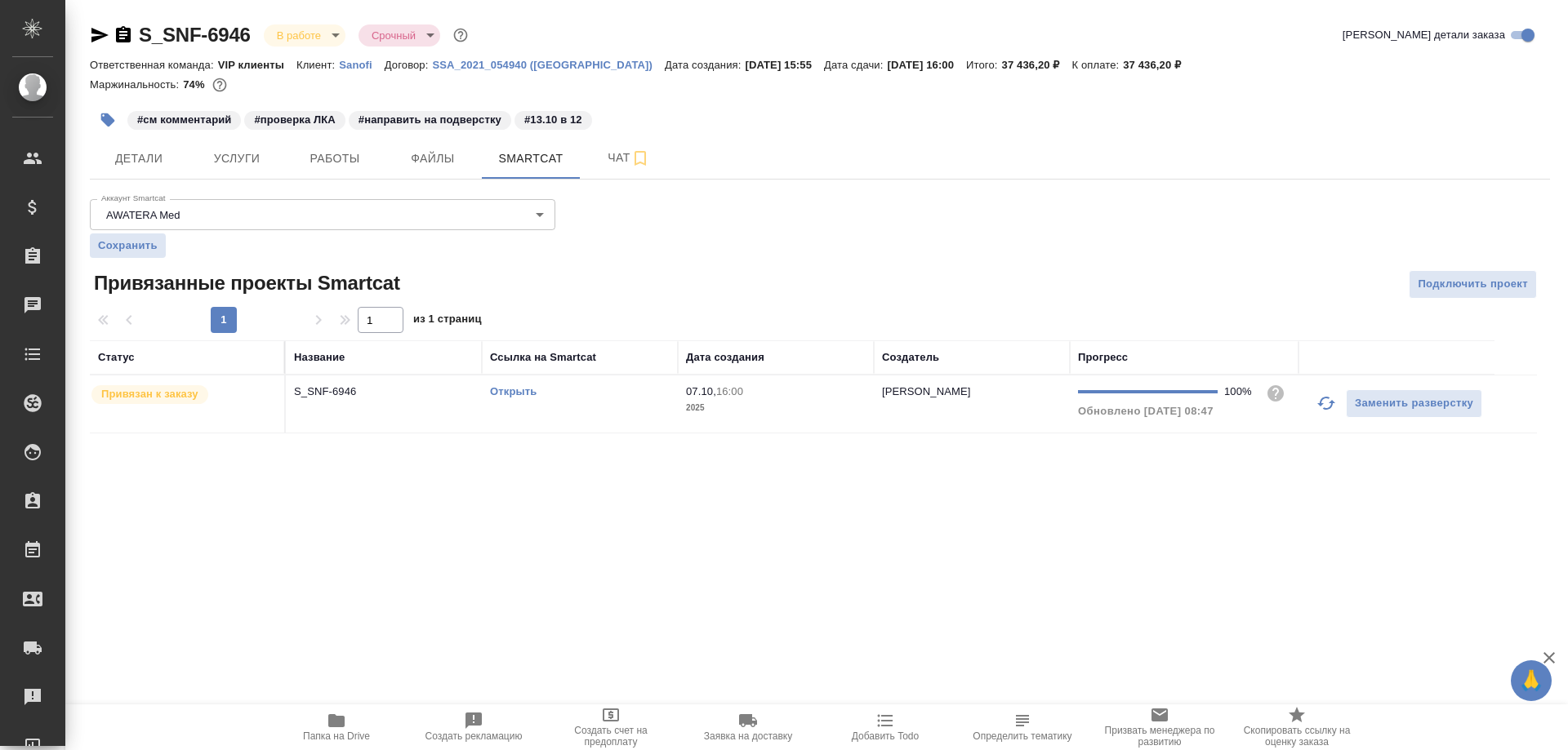
click at [510, 392] on link "Открыть" at bounding box center [513, 391] width 46 height 12
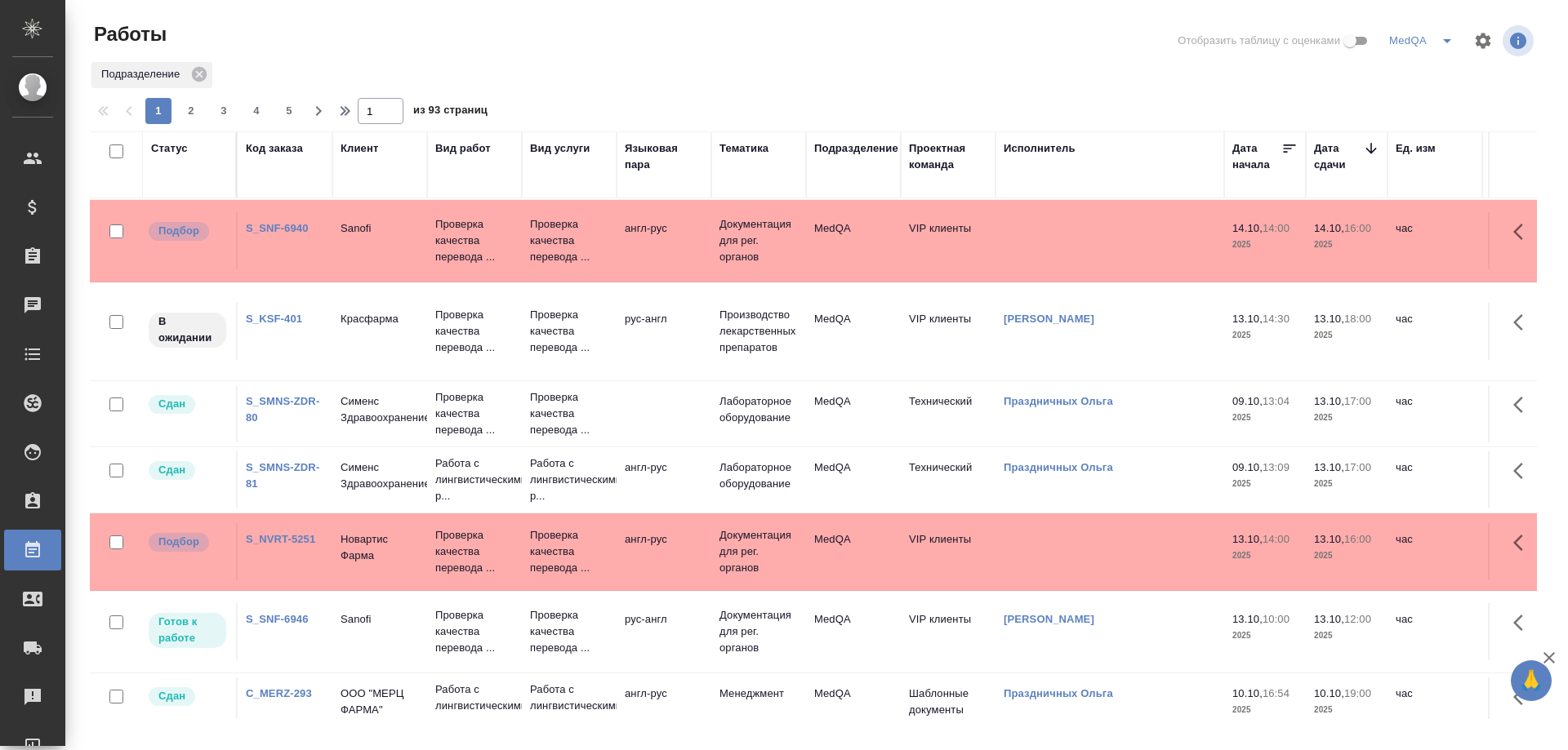
scroll to position [163, 0]
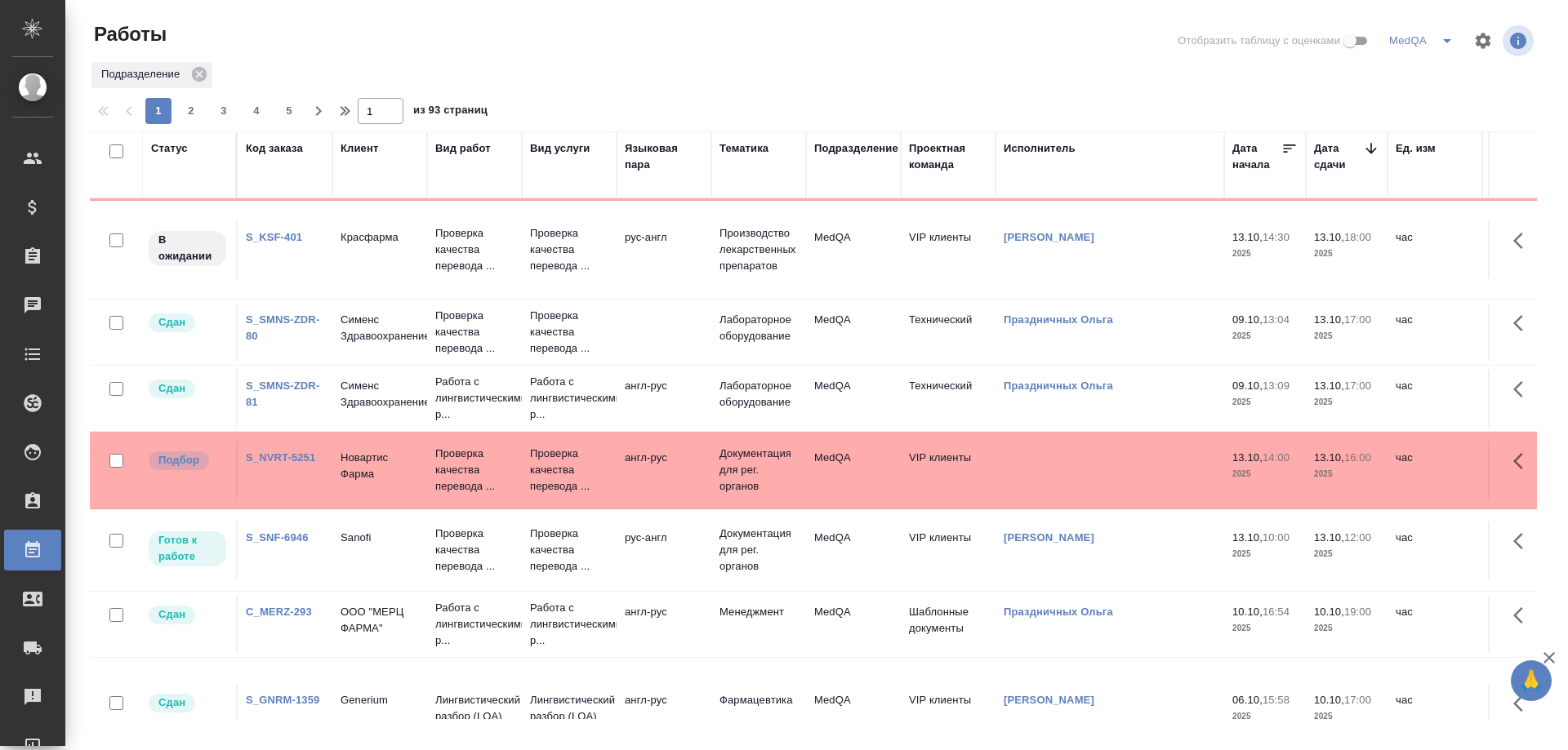
click at [264, 537] on link "S_SNF-6946" at bounding box center [277, 538] width 63 height 12
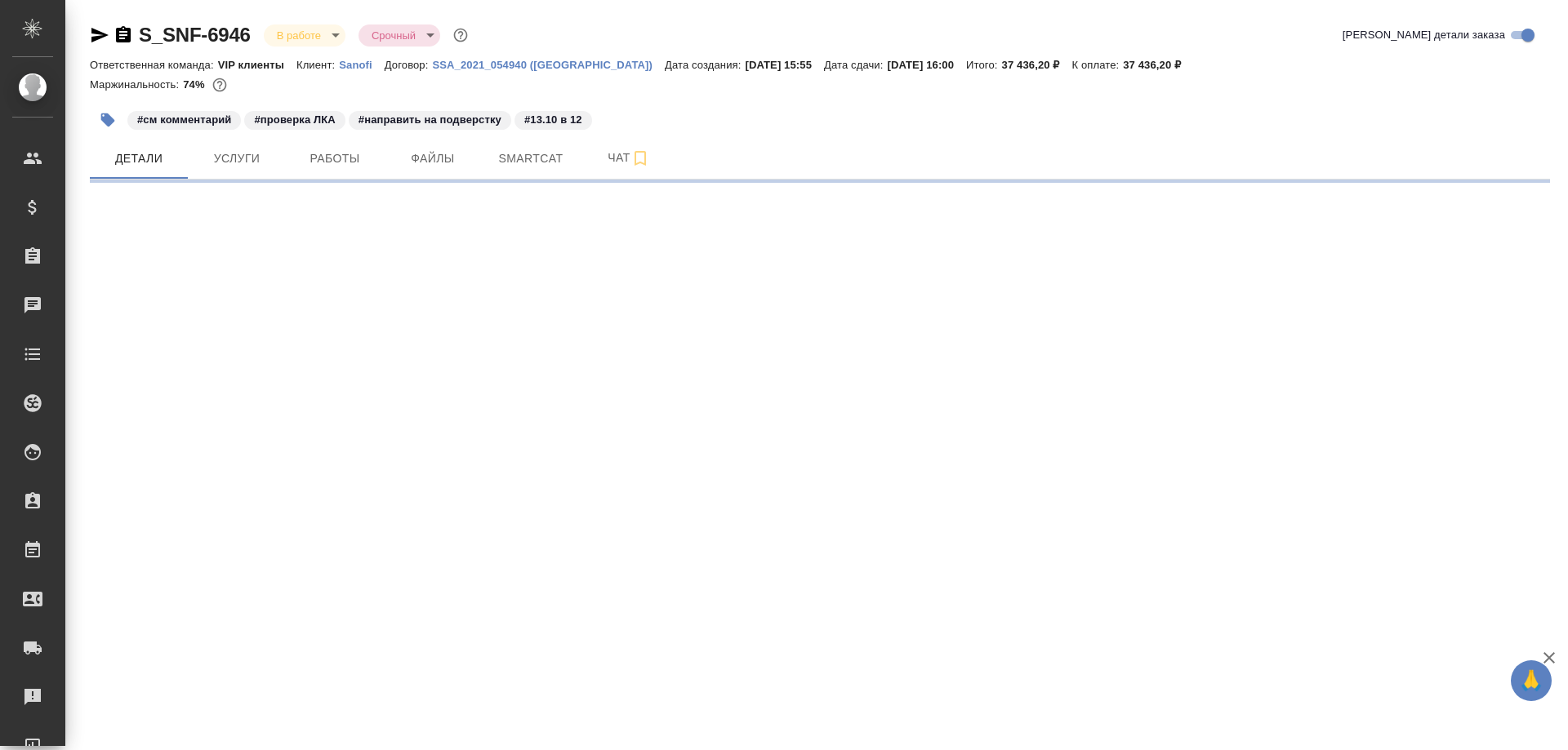
select select "RU"
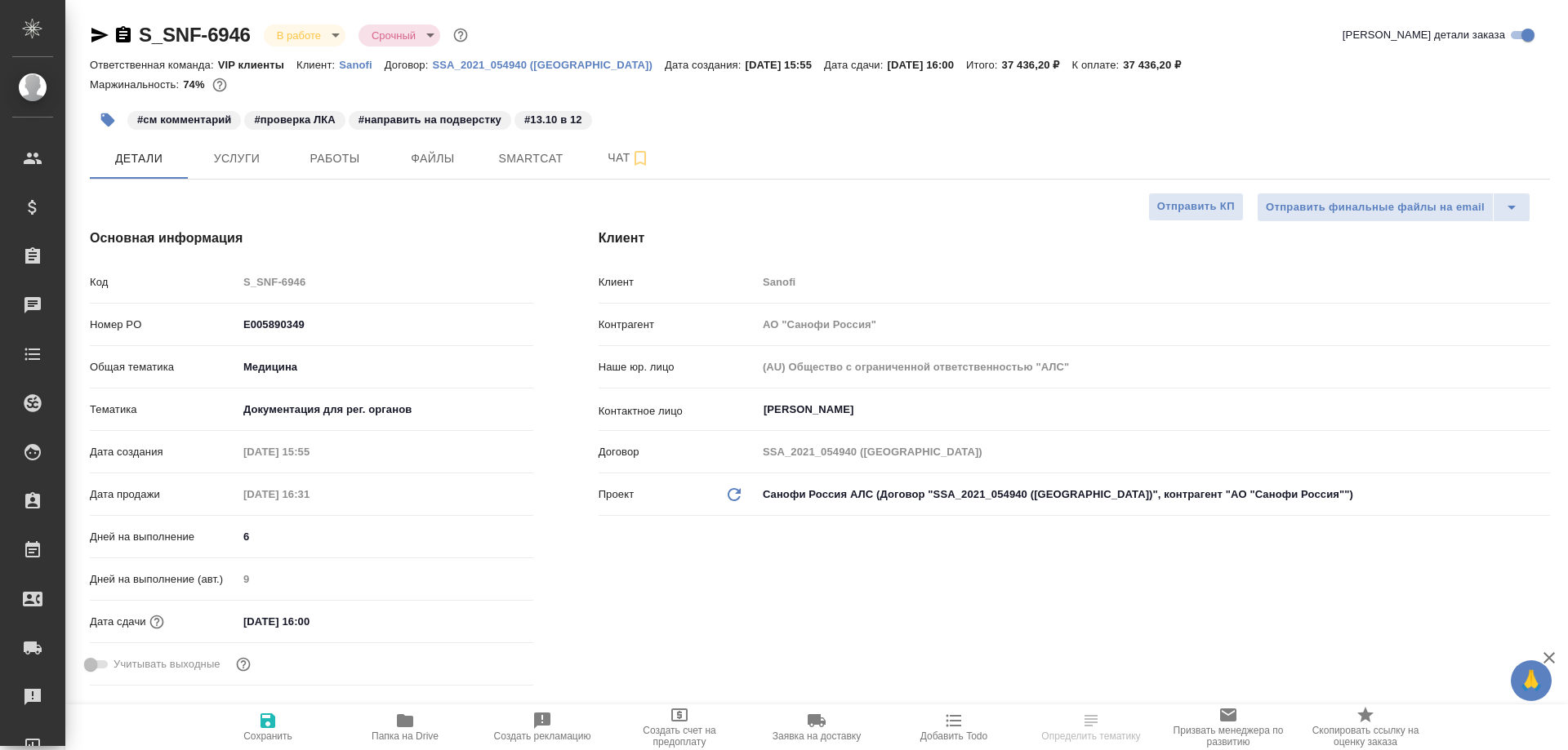
type textarea "x"
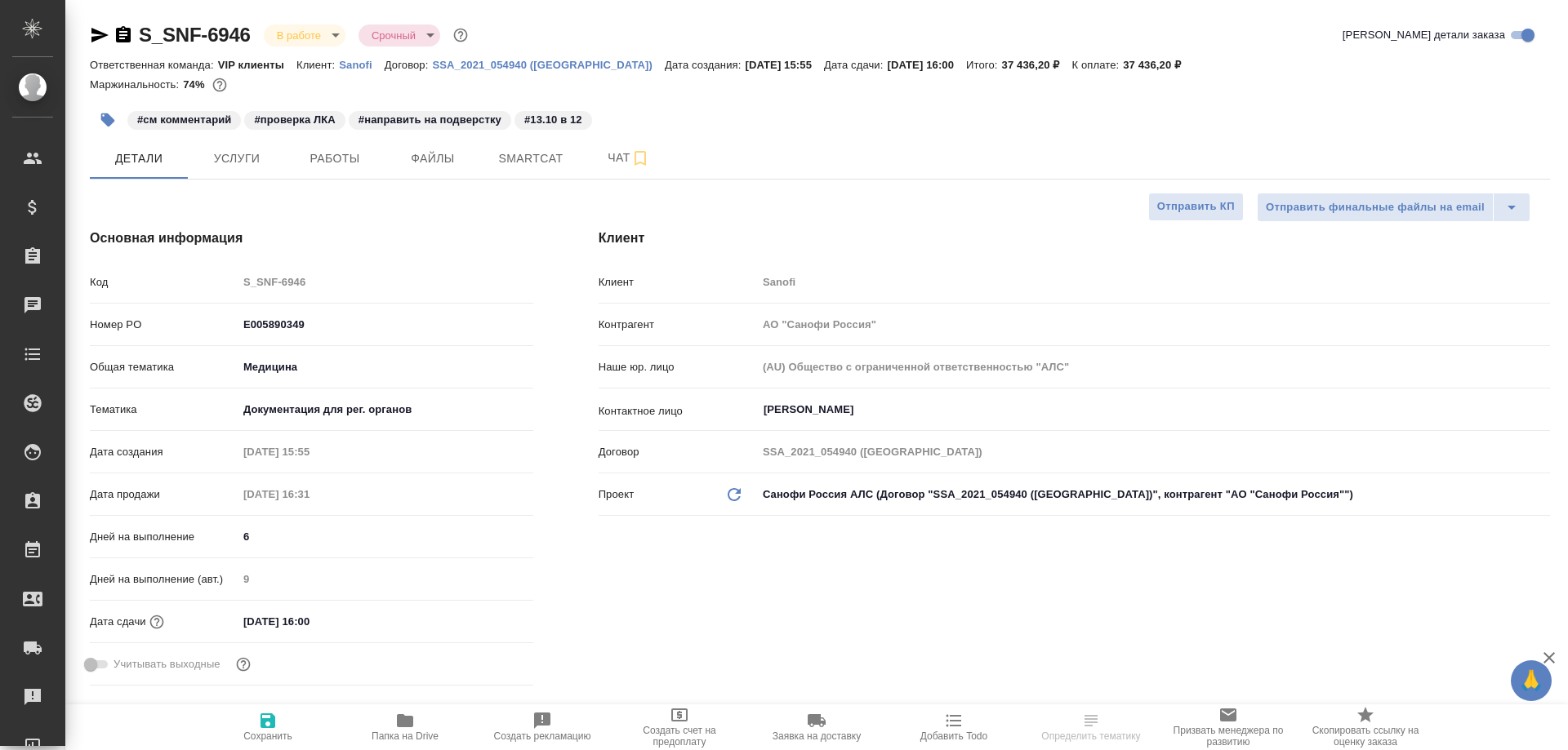
type textarea "x"
click at [341, 156] on span "Работы" at bounding box center [334, 159] width 78 height 21
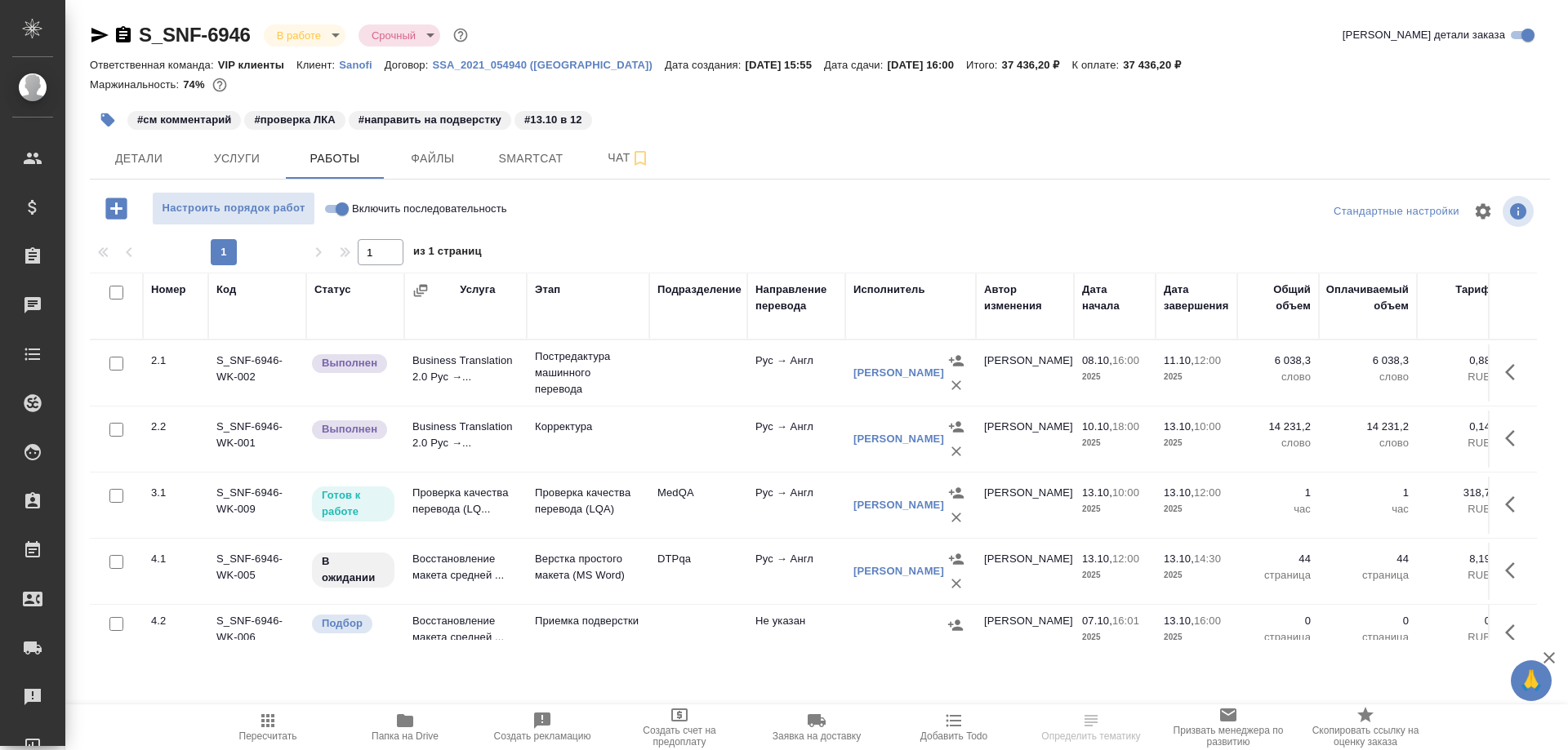
click at [473, 504] on td "Проверка качества перевода (LQ..." at bounding box center [465, 506] width 122 height 57
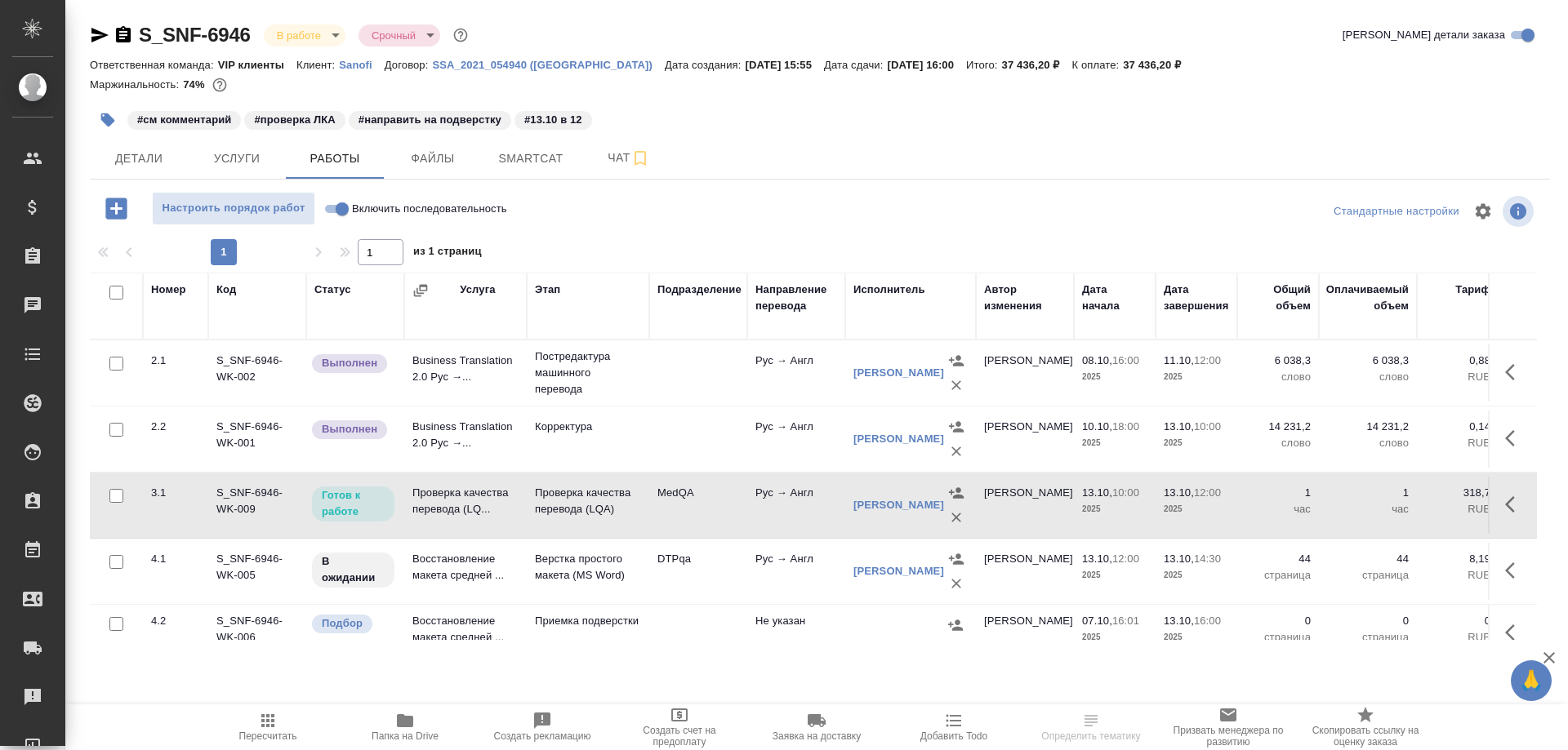
click at [473, 504] on td "Проверка качества перевода (LQ..." at bounding box center [465, 506] width 122 height 57
click at [124, 34] on icon "button" at bounding box center [123, 34] width 14 height 16
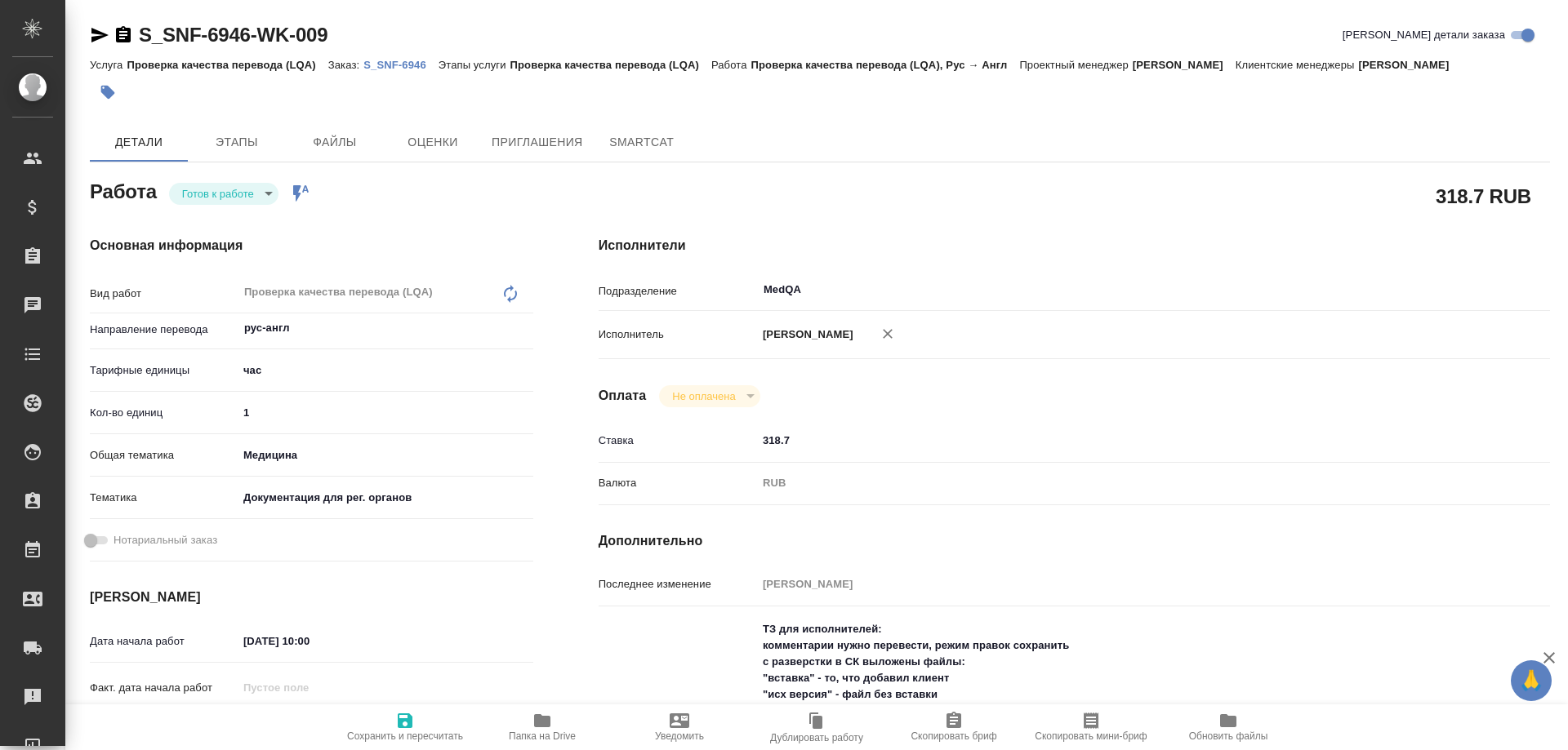
type textarea "x"
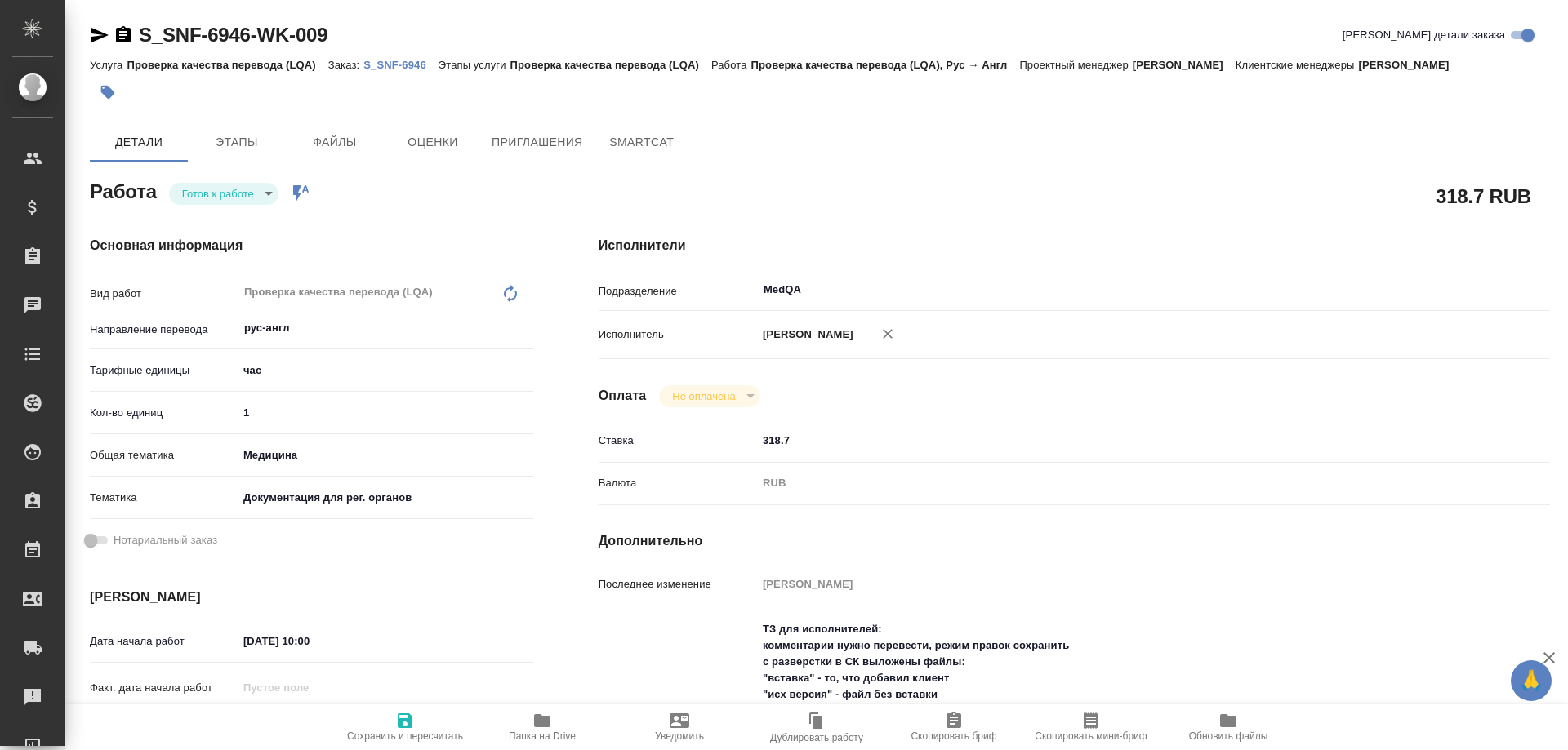
type textarea "x"
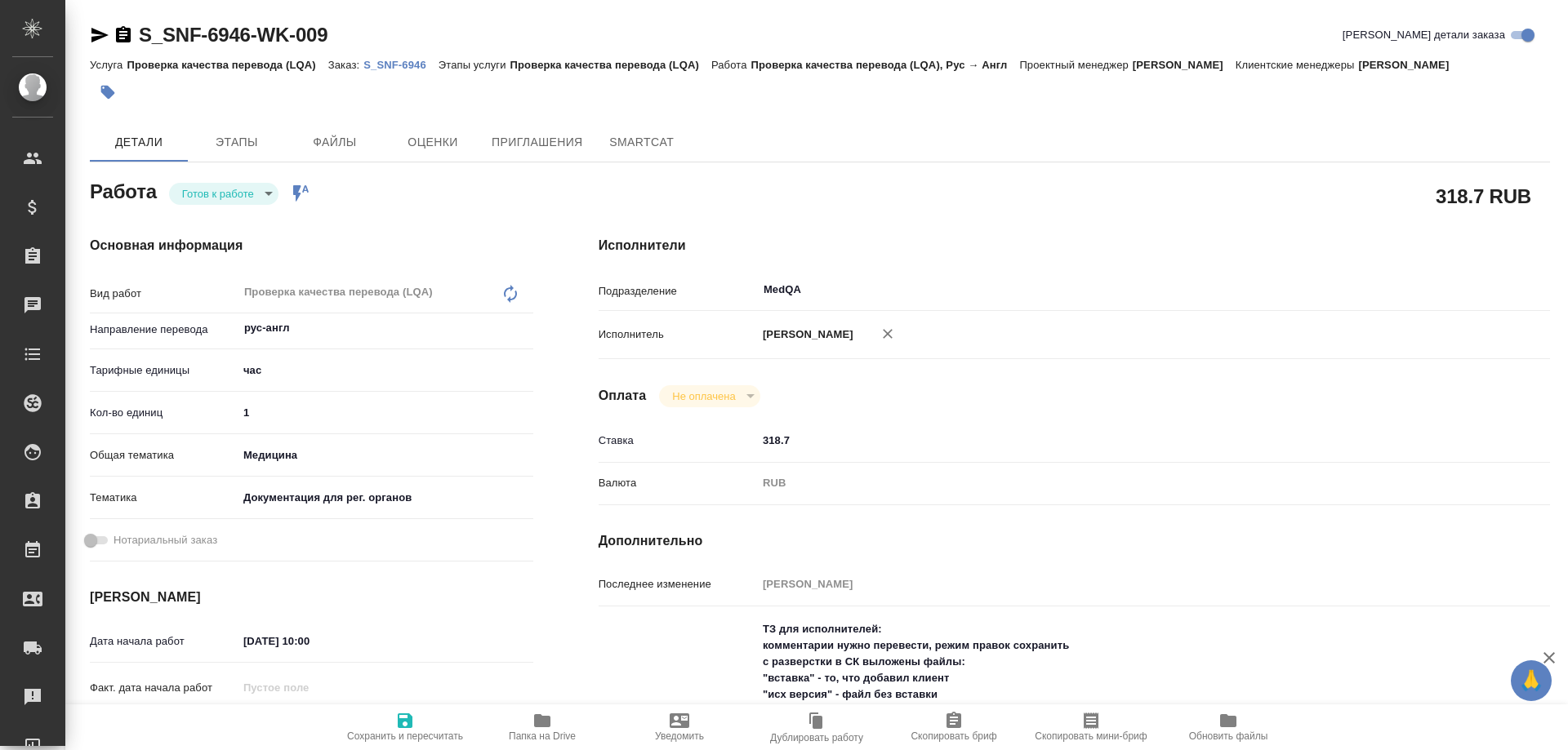
type textarea "x"
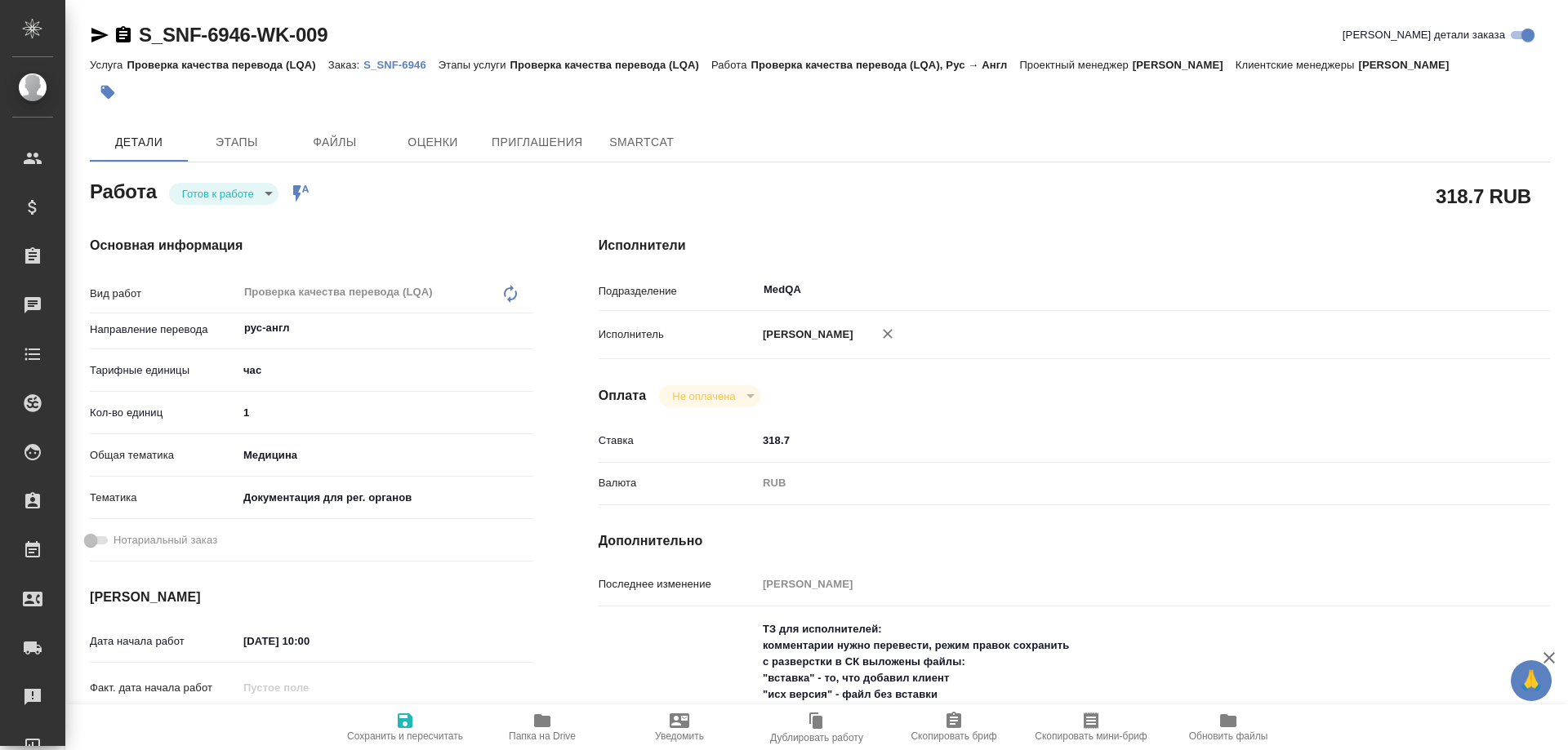
type textarea "x"
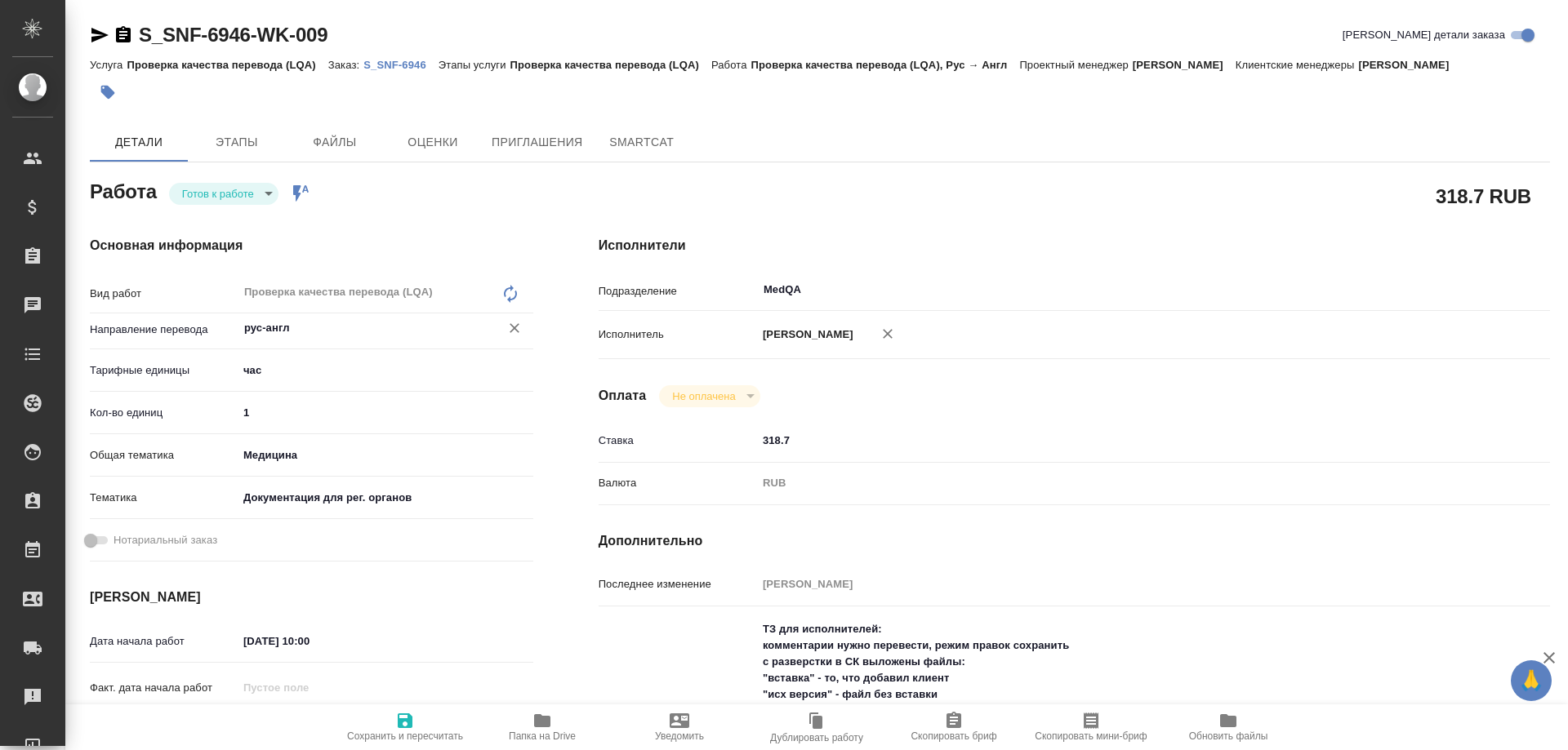
type textarea "x"
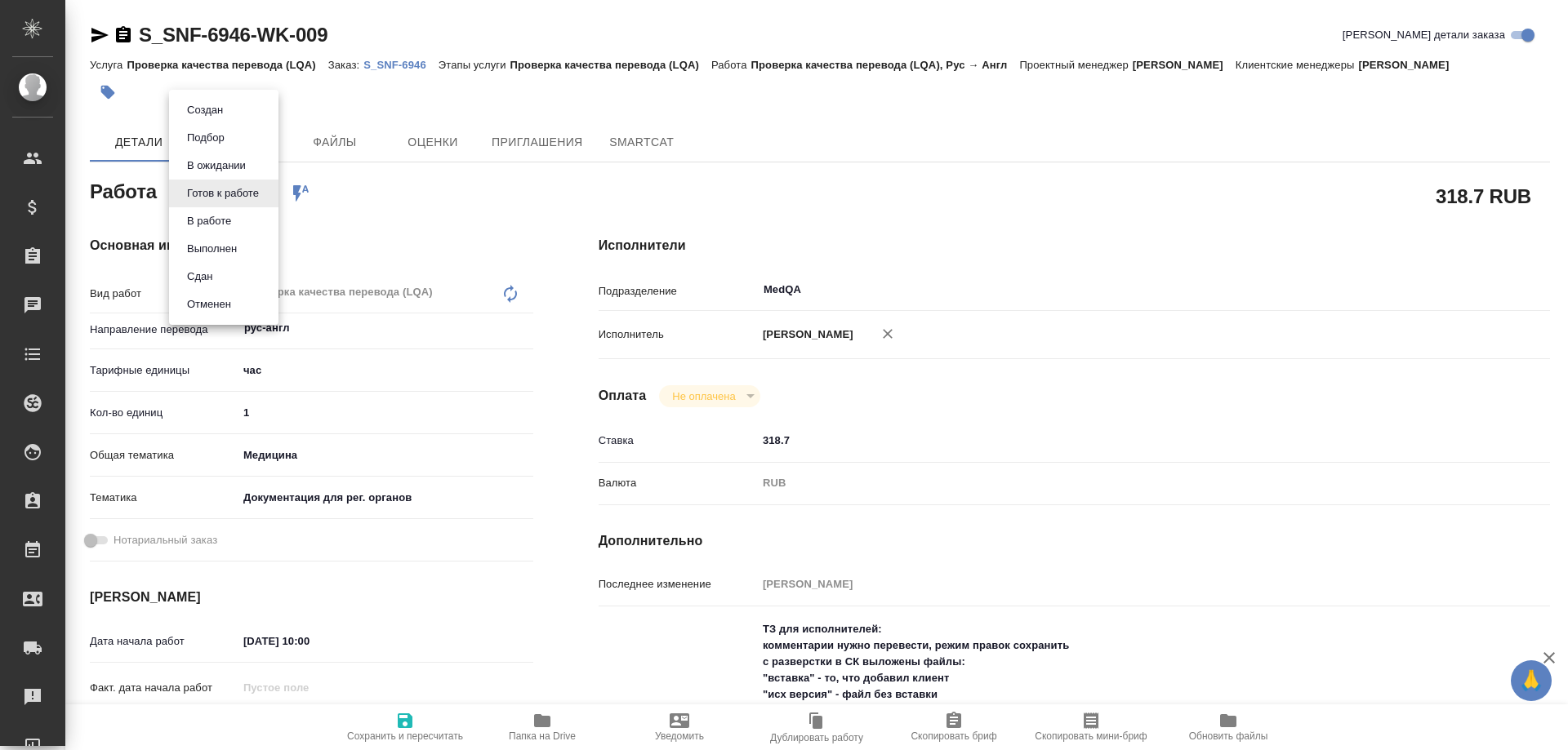
click at [252, 198] on body "🙏 .cls-1 fill:#fff; AWATERA [PERSON_NAME] Спецификации Заказы Чаты Todo Проекты…" at bounding box center [784, 375] width 1568 height 750
type textarea "x"
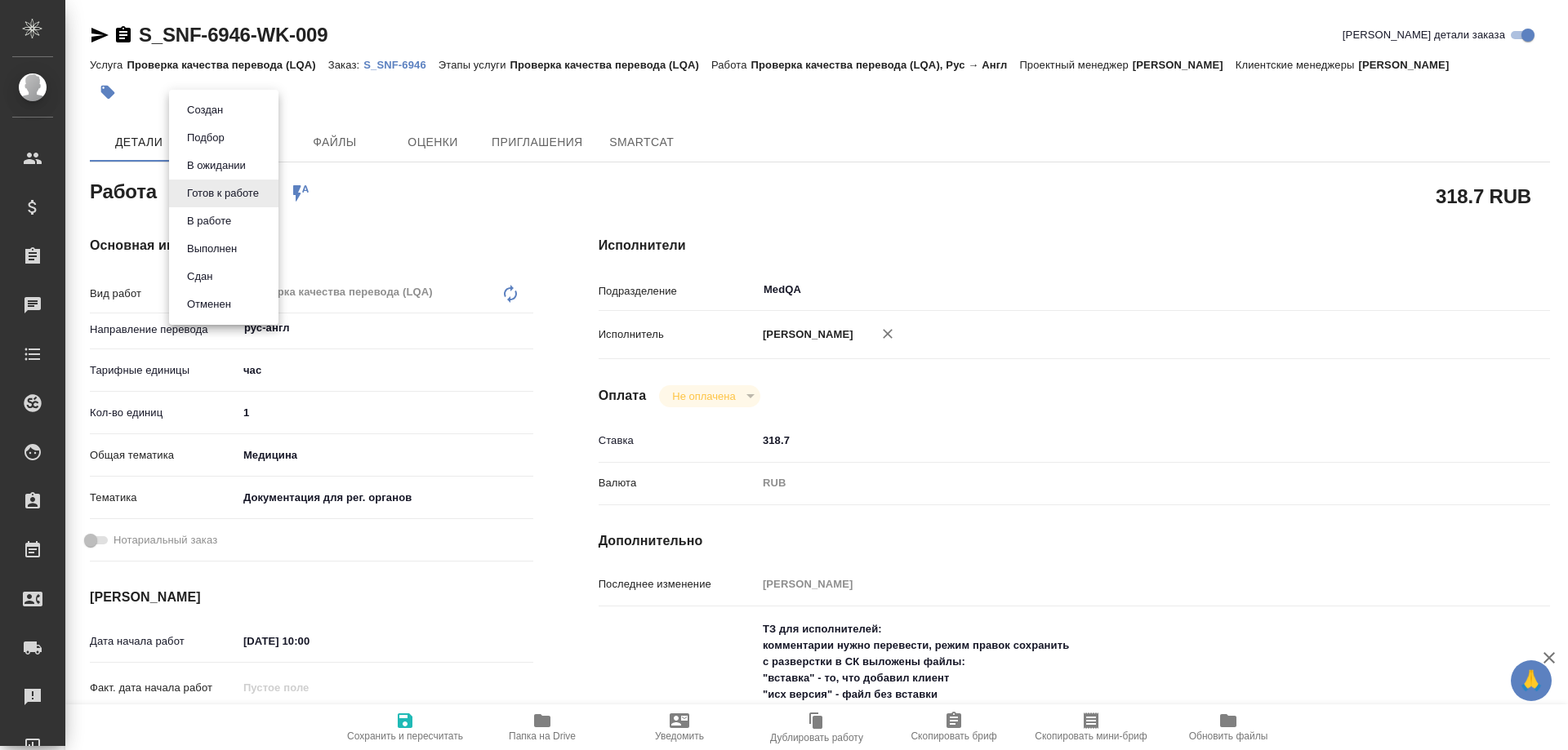
type textarea "x"
click at [216, 220] on button "В работе" at bounding box center [209, 221] width 54 height 18
type textarea "x"
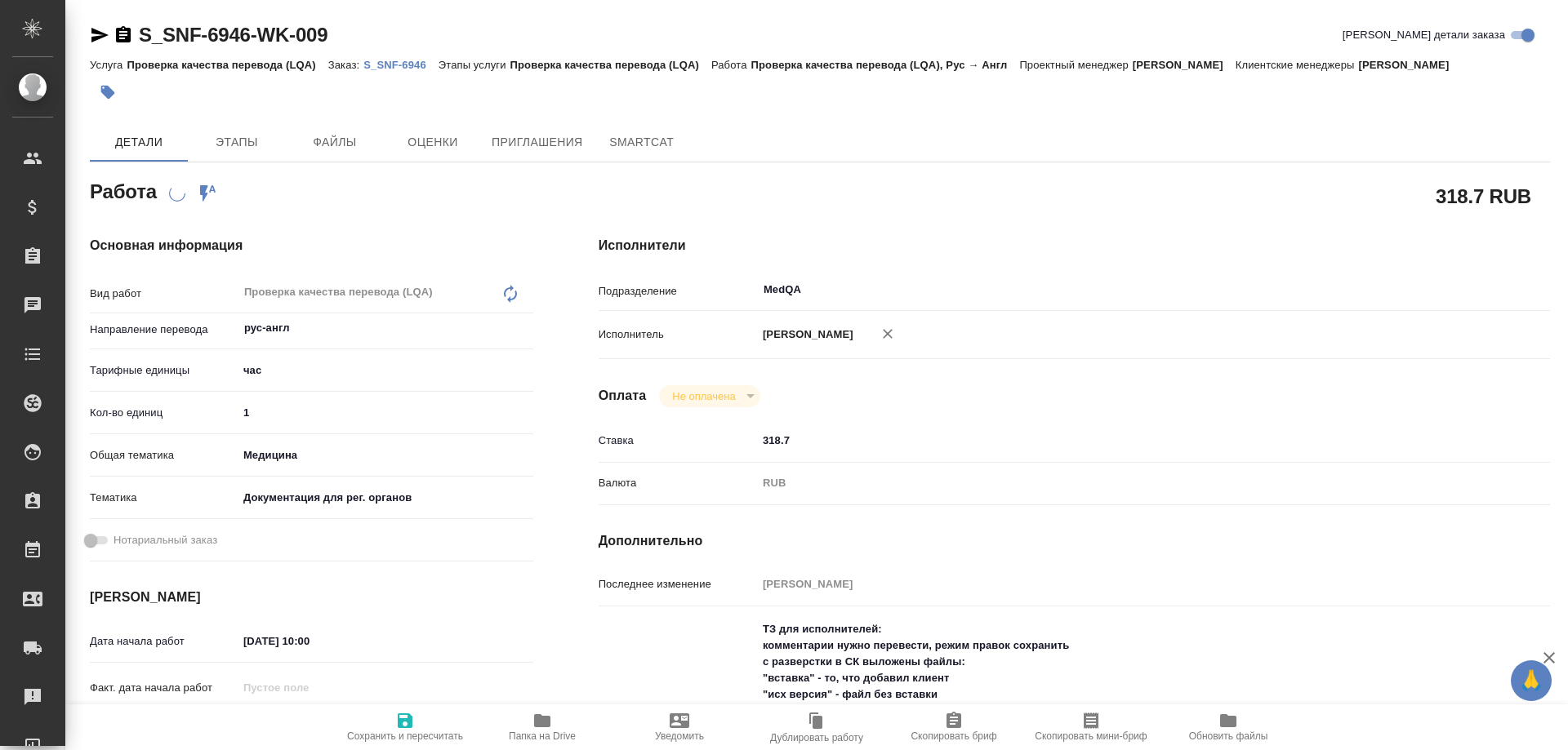
type textarea "x"
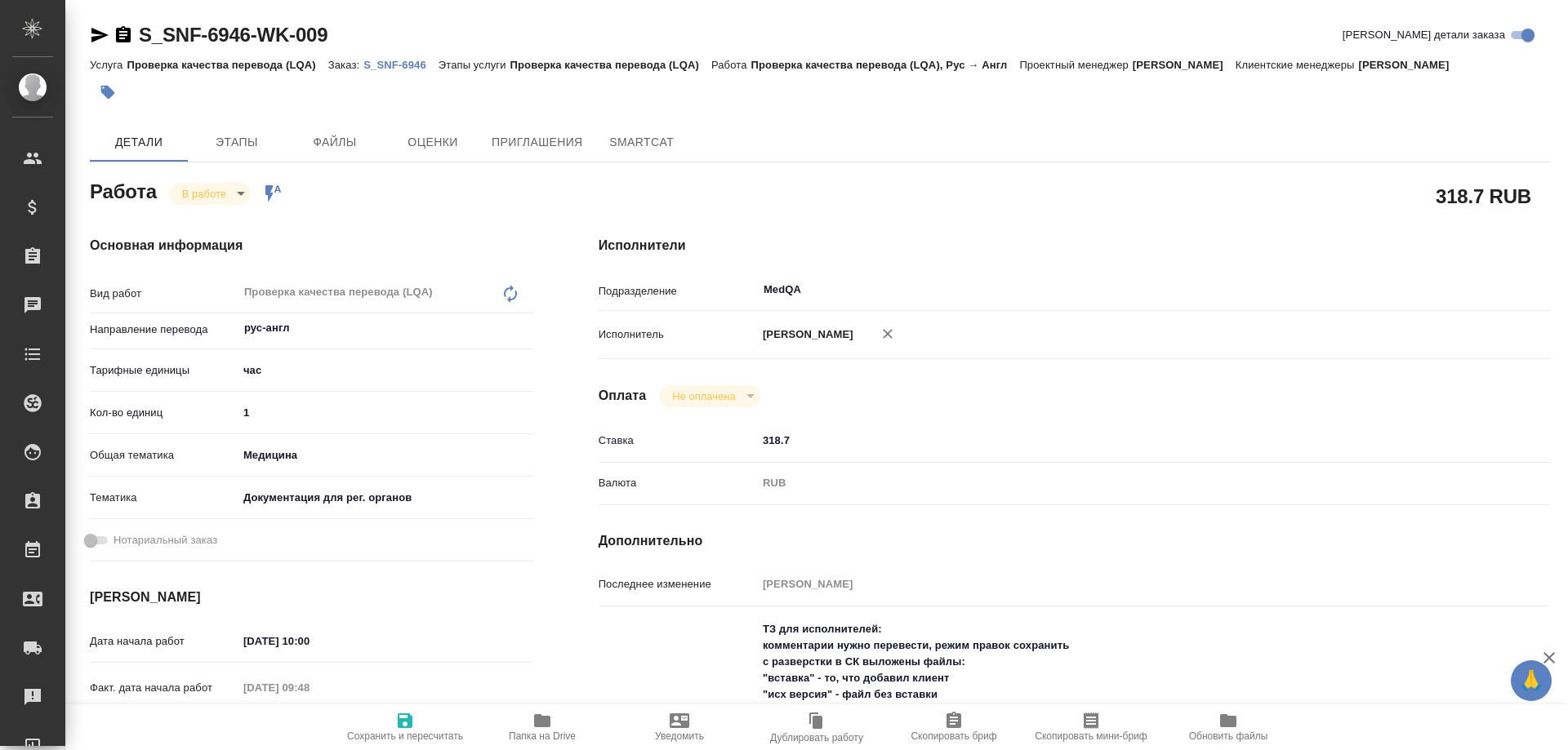
type textarea "x"
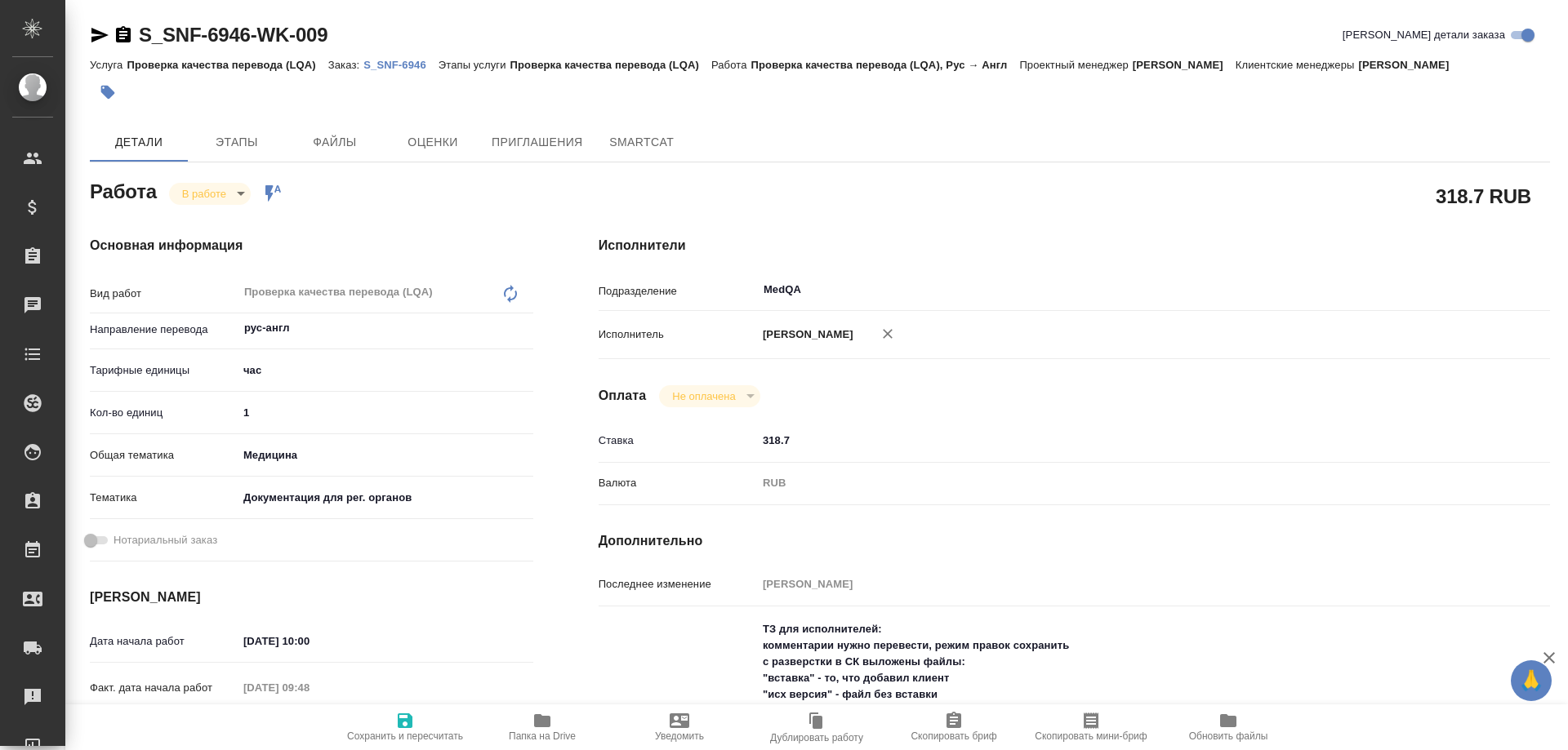
type textarea "x"
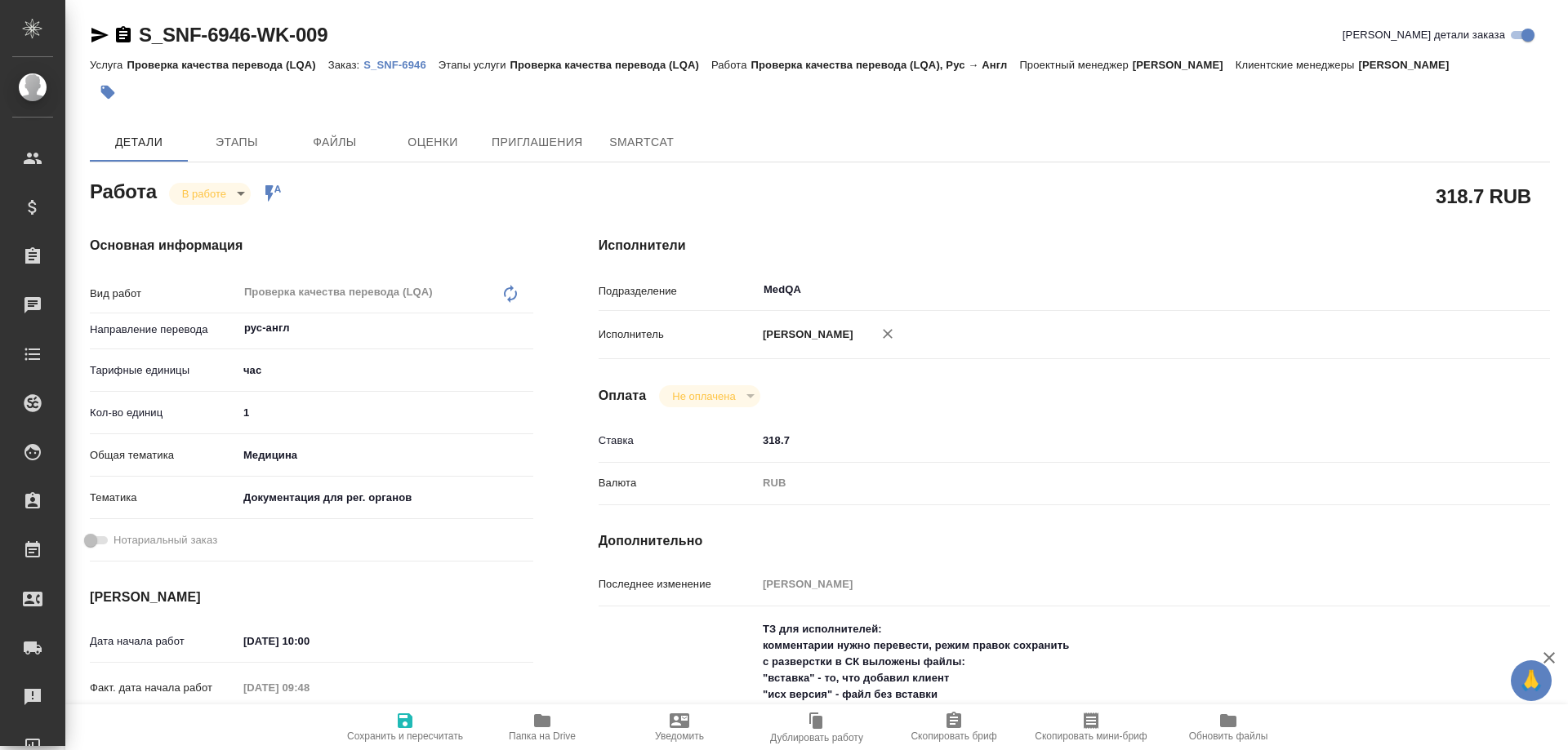
type textarea "x"
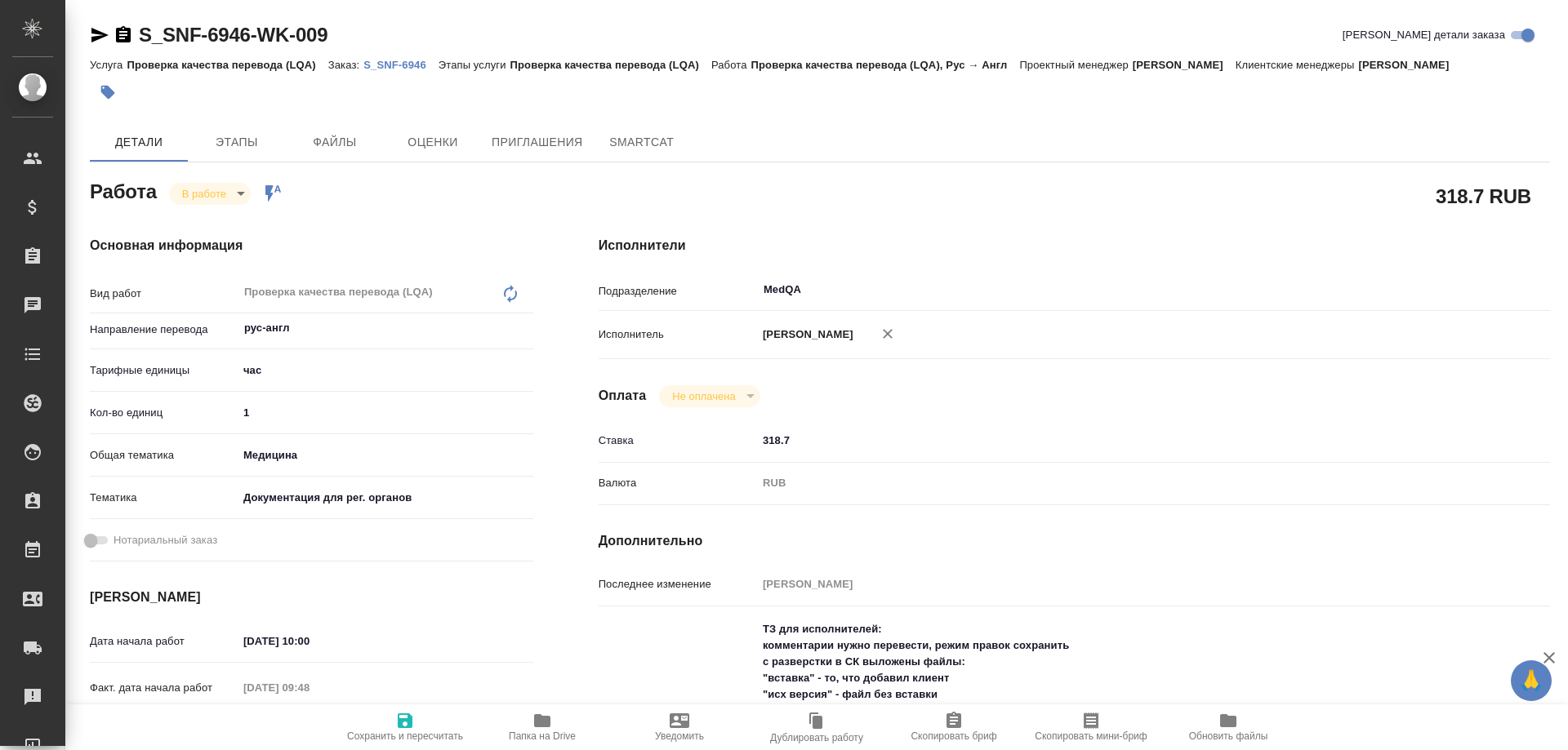
type textarea "x"
